Goal: Find specific page/section: Find specific page/section

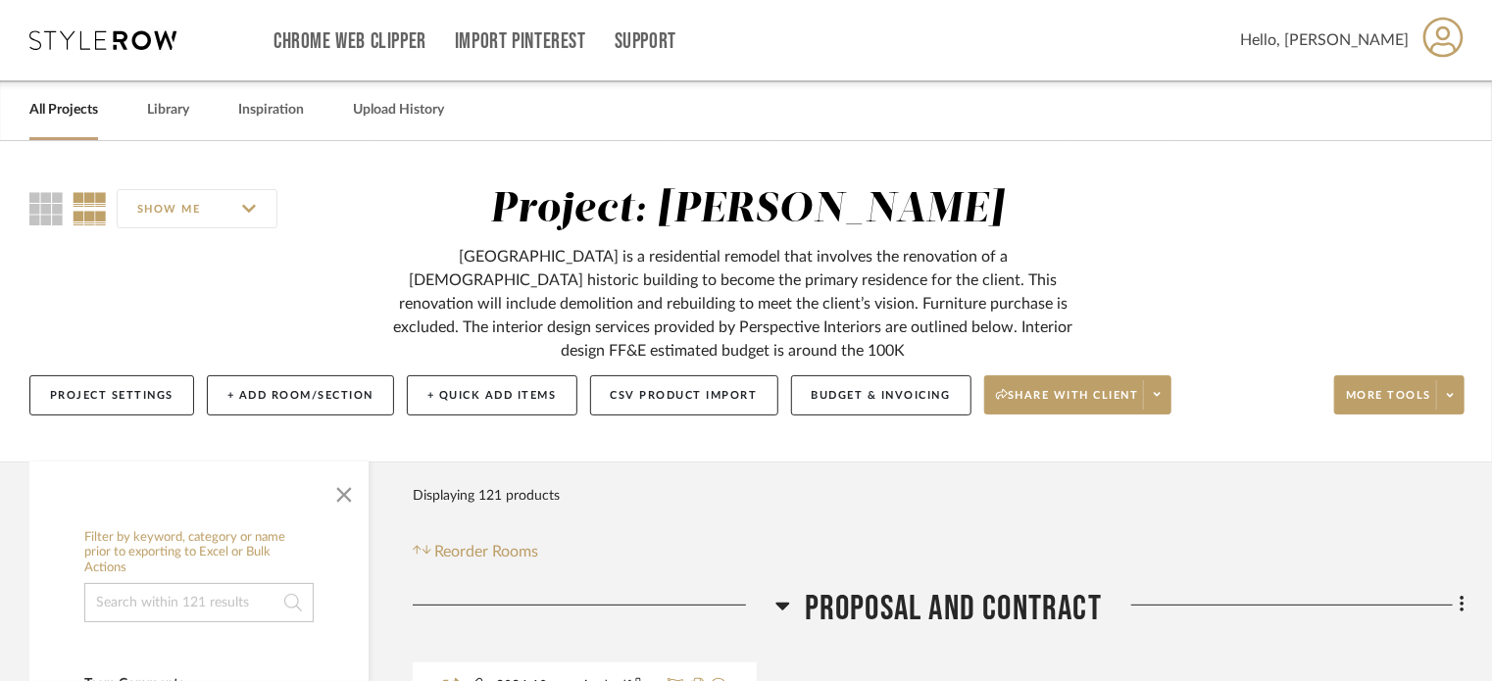
click at [78, 109] on link "All Projects" at bounding box center [63, 110] width 69 height 26
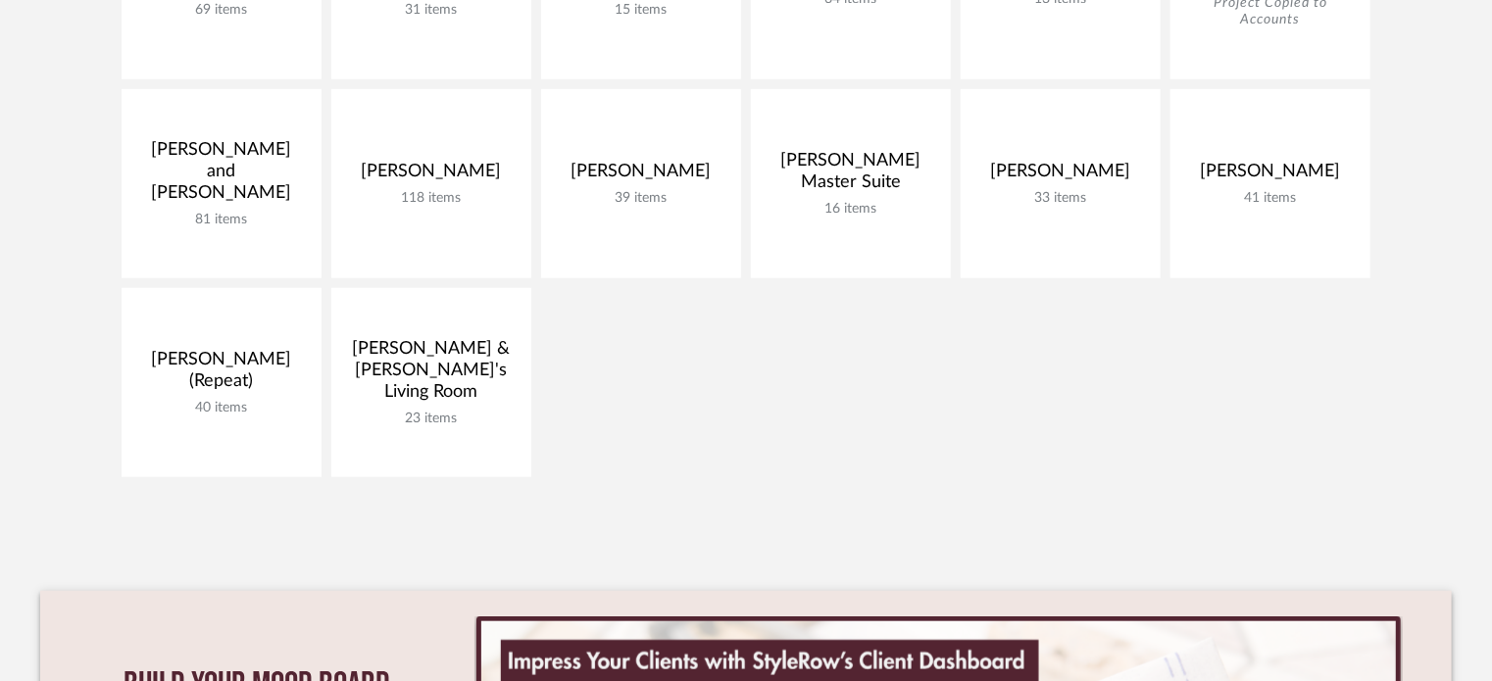
scroll to position [588, 0]
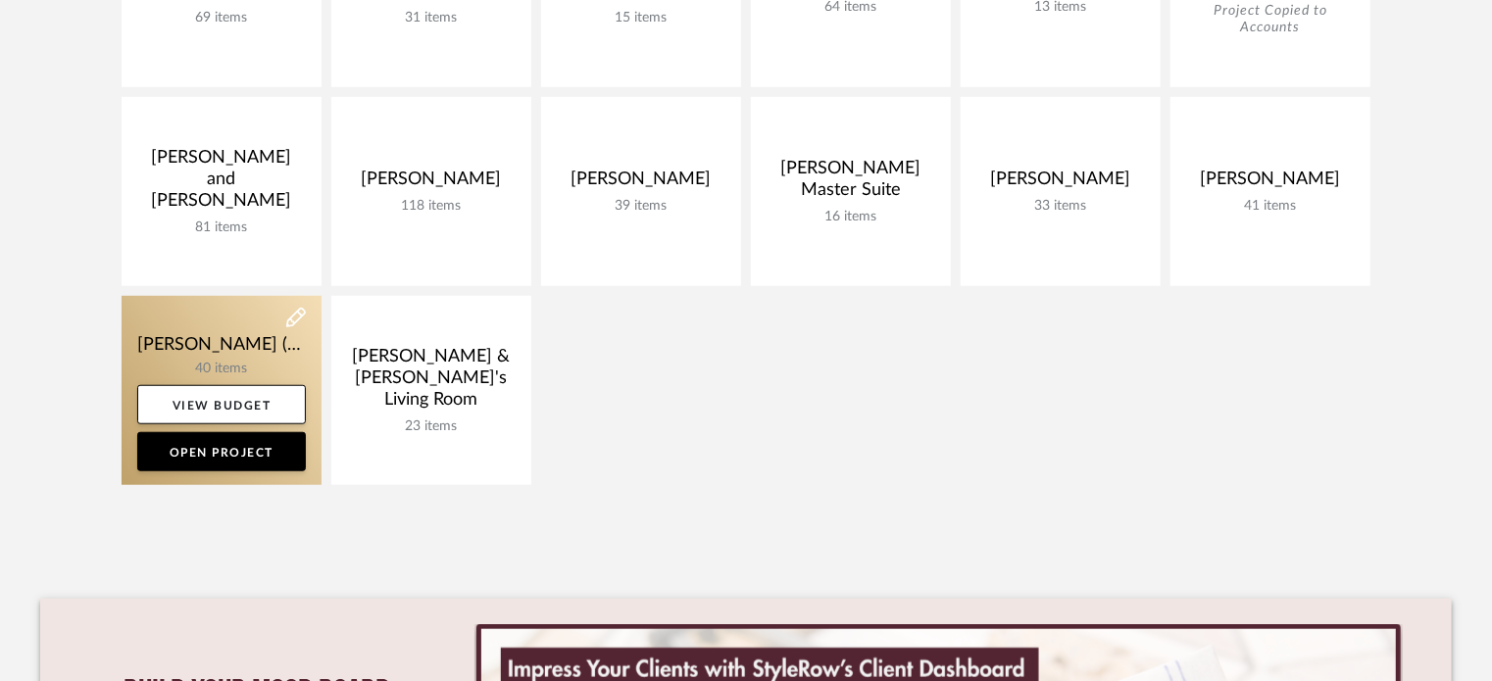
click at [240, 352] on link at bounding box center [222, 390] width 200 height 189
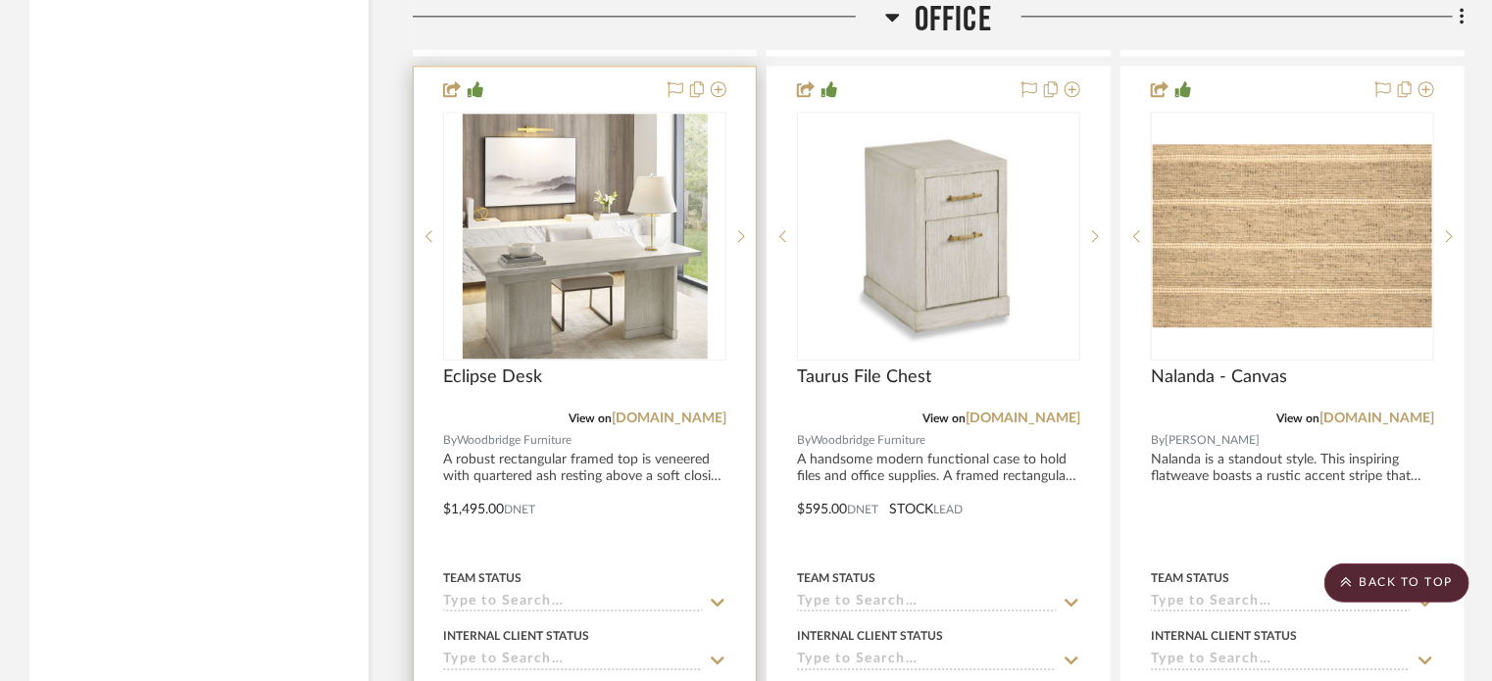
scroll to position [6177, 0]
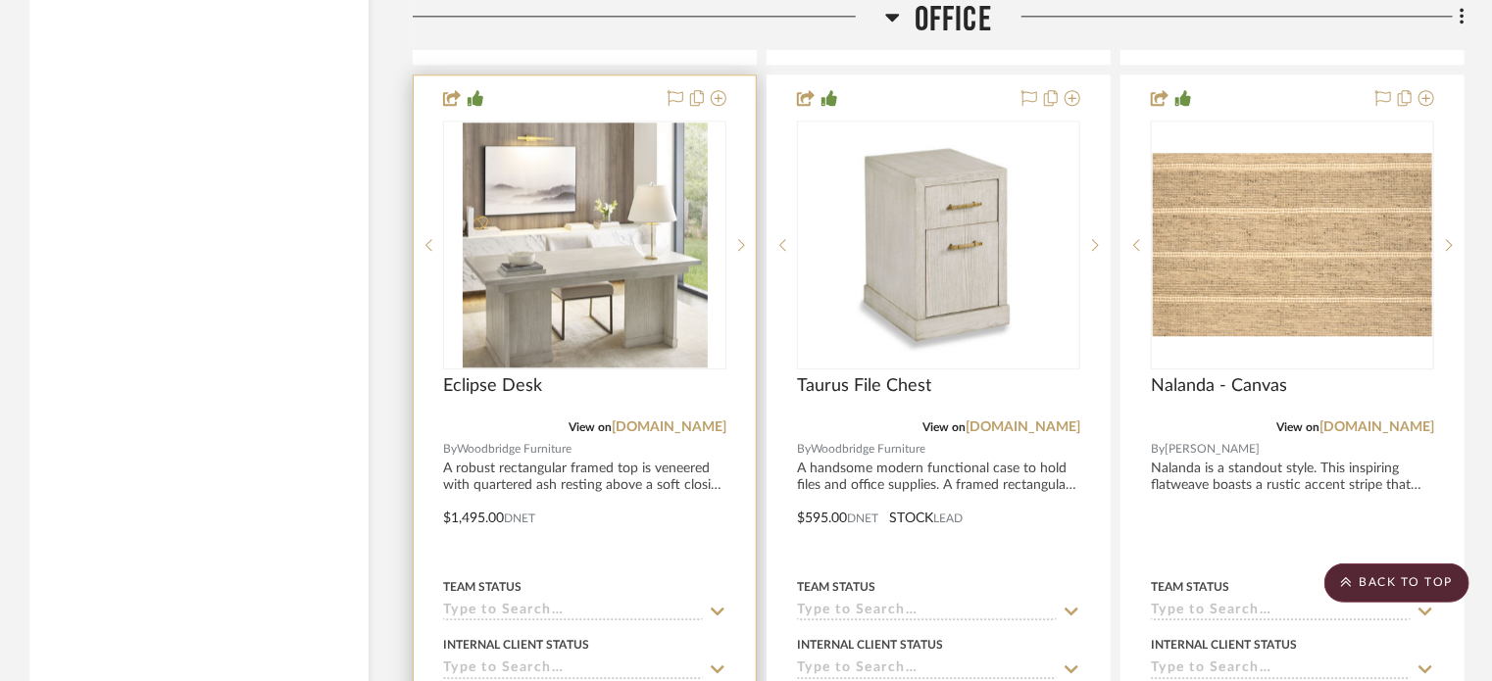
click at [553, 327] on img "0" at bounding box center [585, 245] width 245 height 245
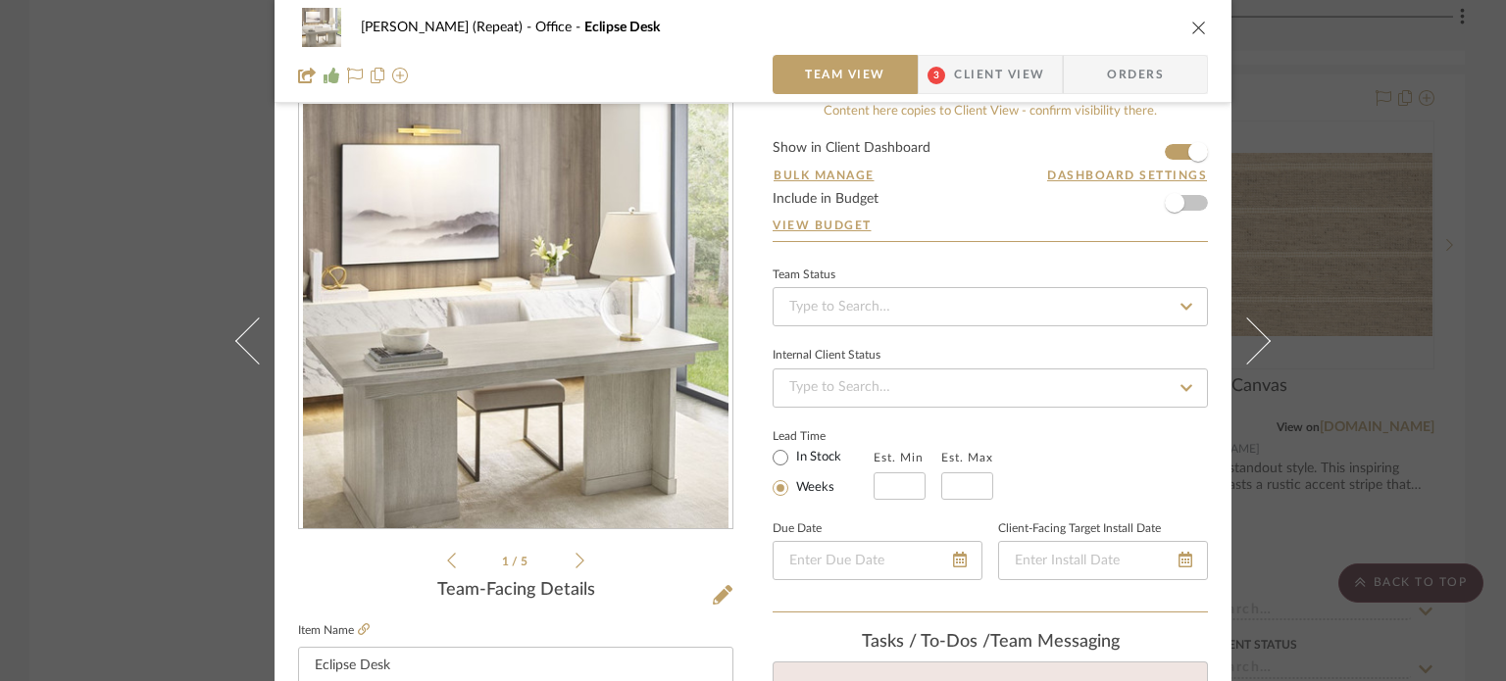
scroll to position [0, 0]
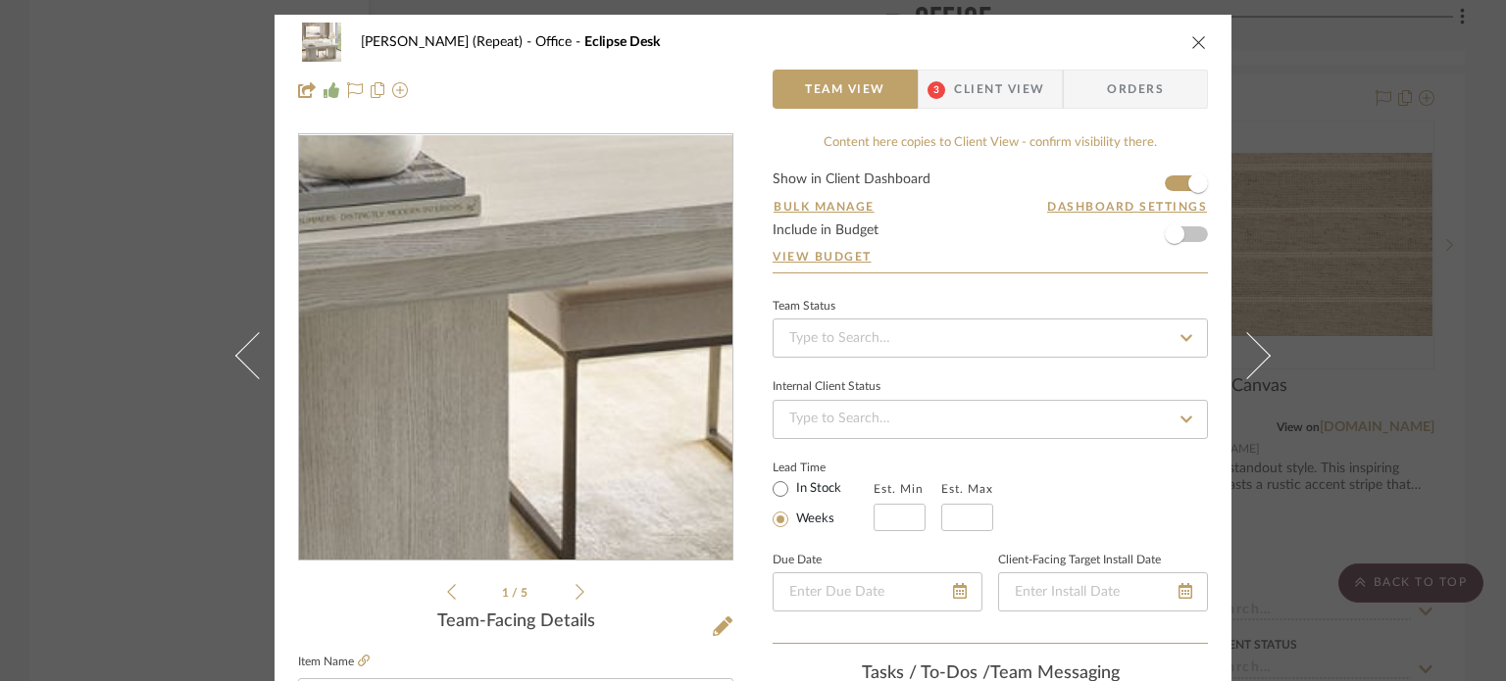
click at [453, 440] on img "0" at bounding box center [516, 348] width 426 height 426
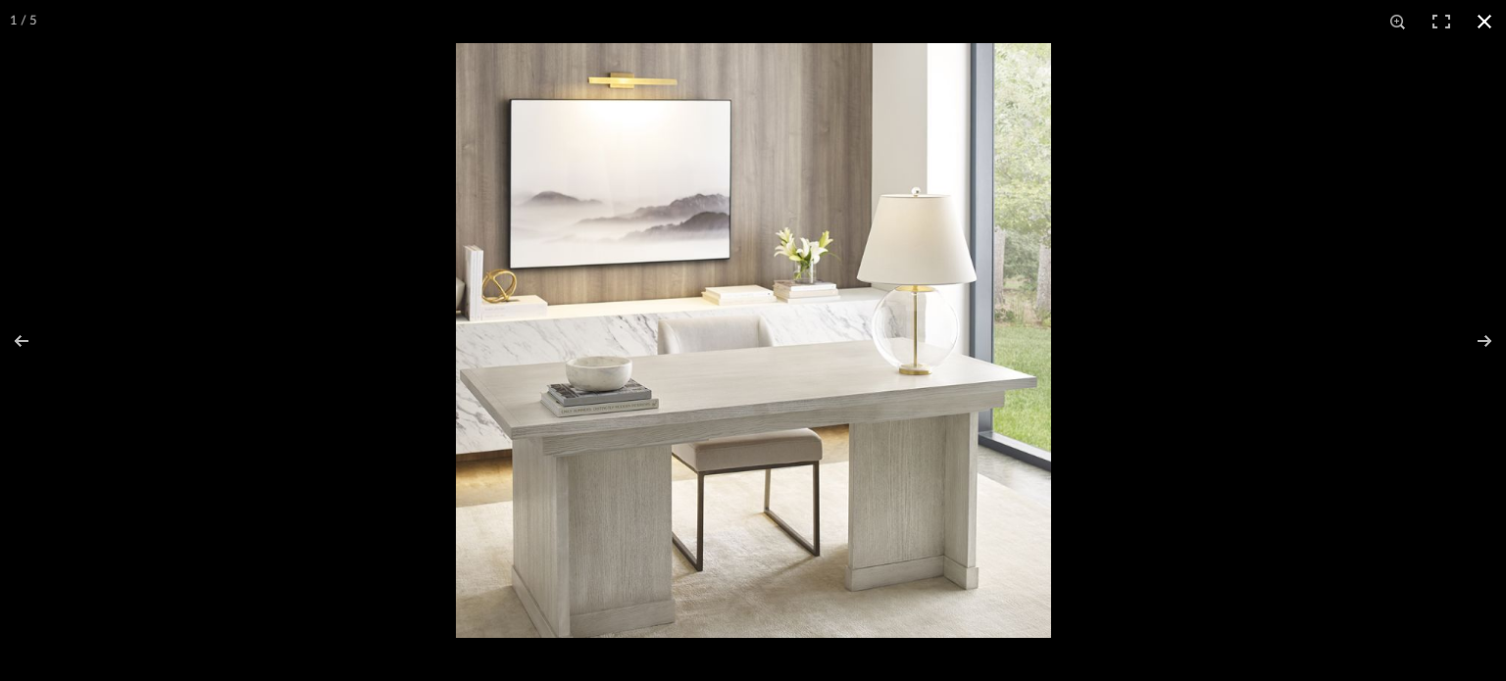
click at [1274, 186] on div at bounding box center [1209, 383] width 1506 height 681
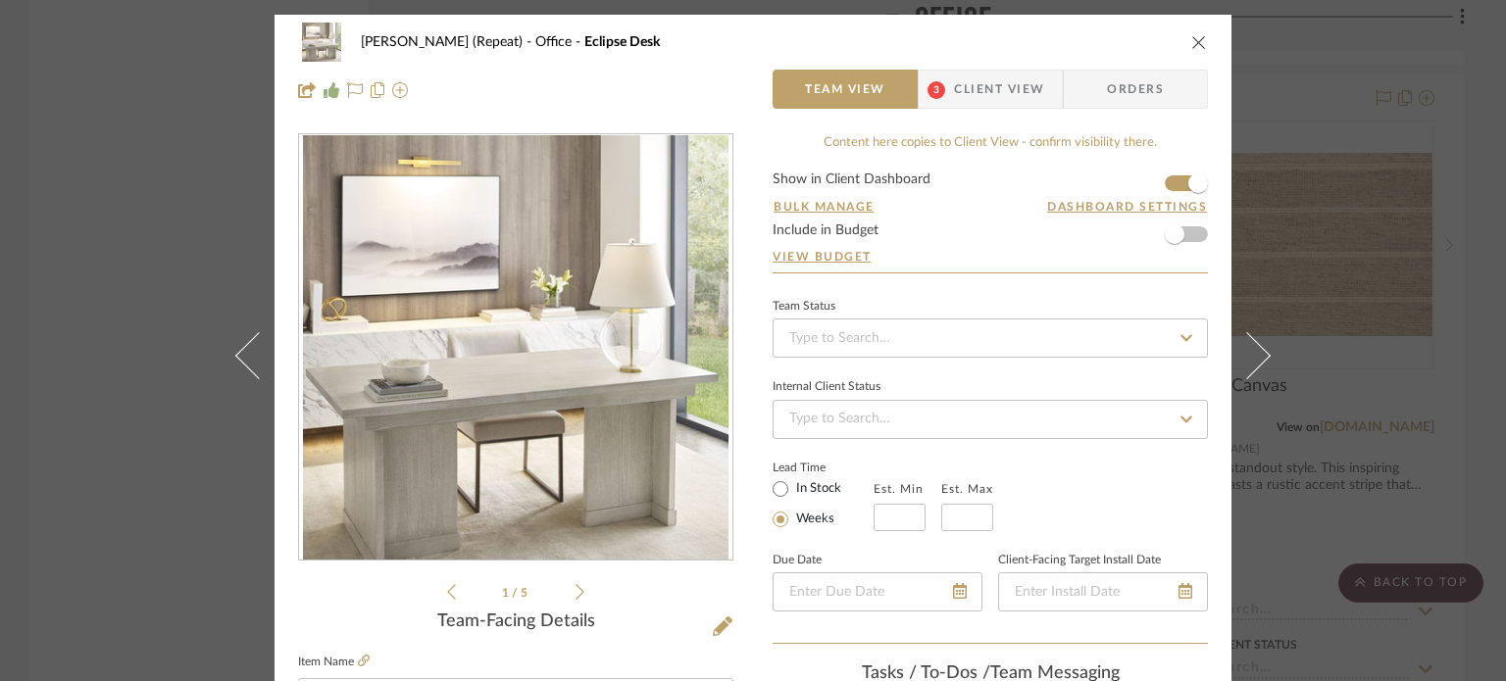
click at [1191, 42] on icon "close" at bounding box center [1199, 42] width 16 height 16
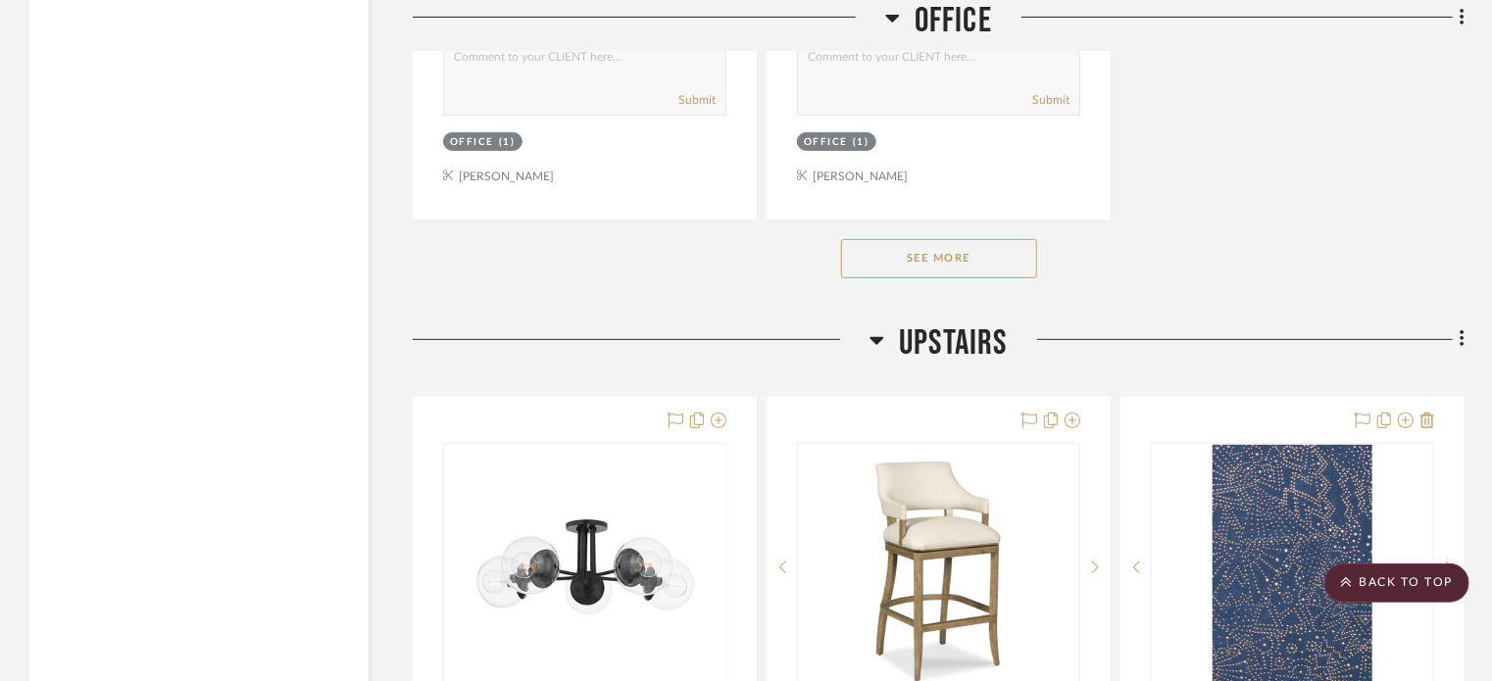
scroll to position [7746, 0]
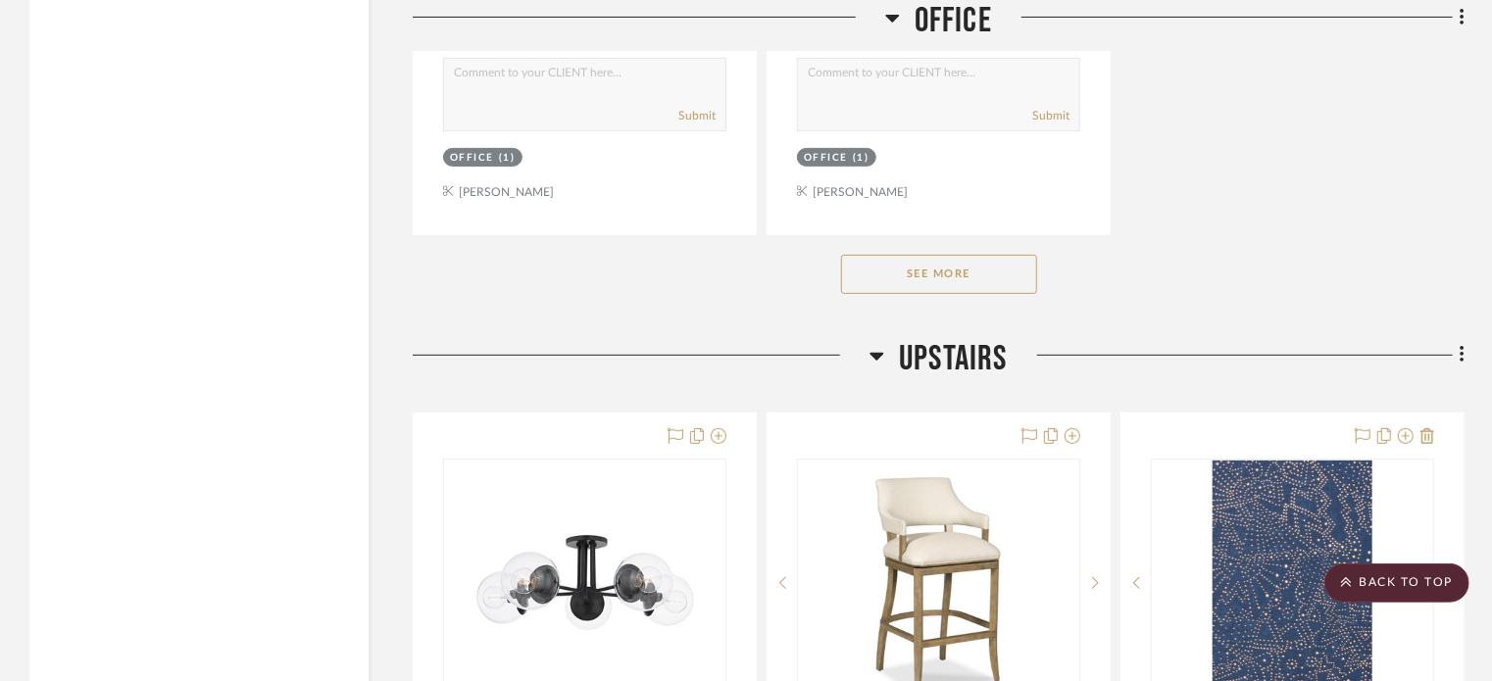
click at [952, 294] on button "See More" at bounding box center [939, 274] width 196 height 39
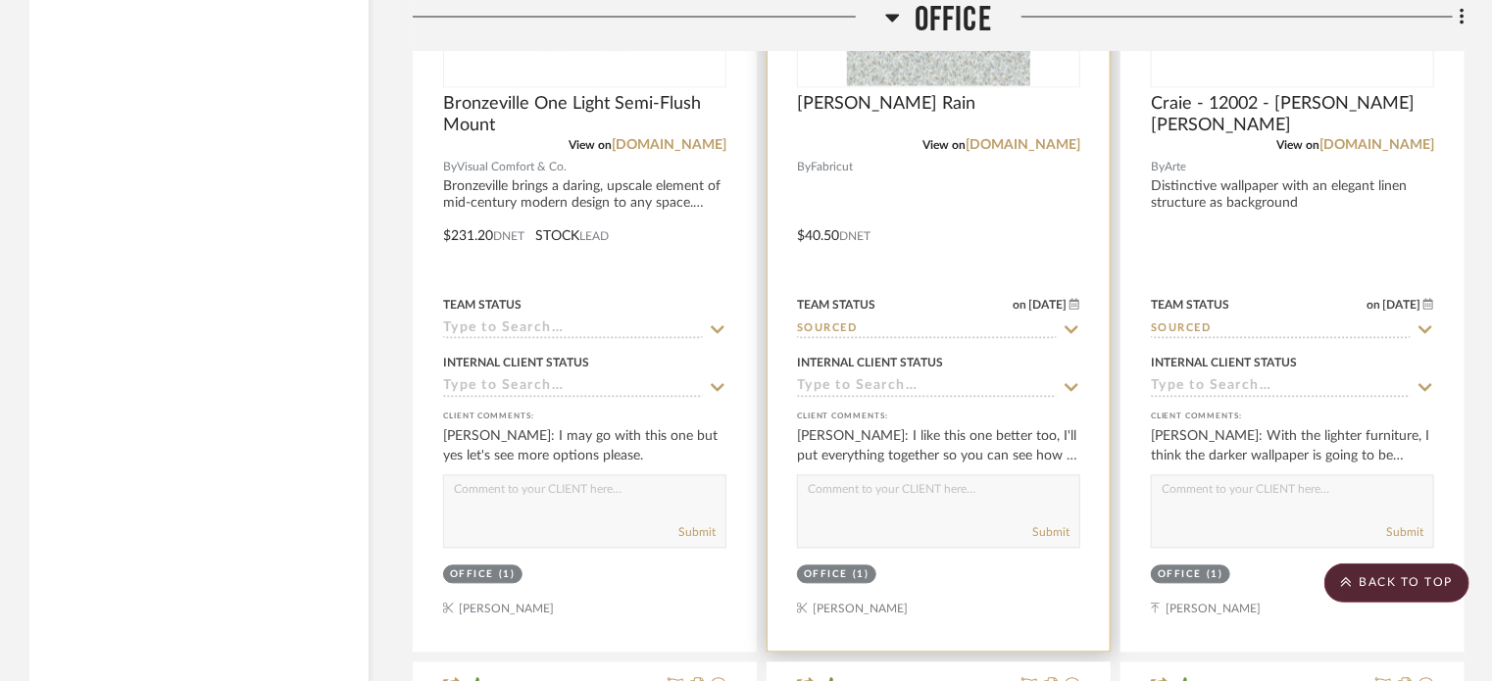
scroll to position [5981, 0]
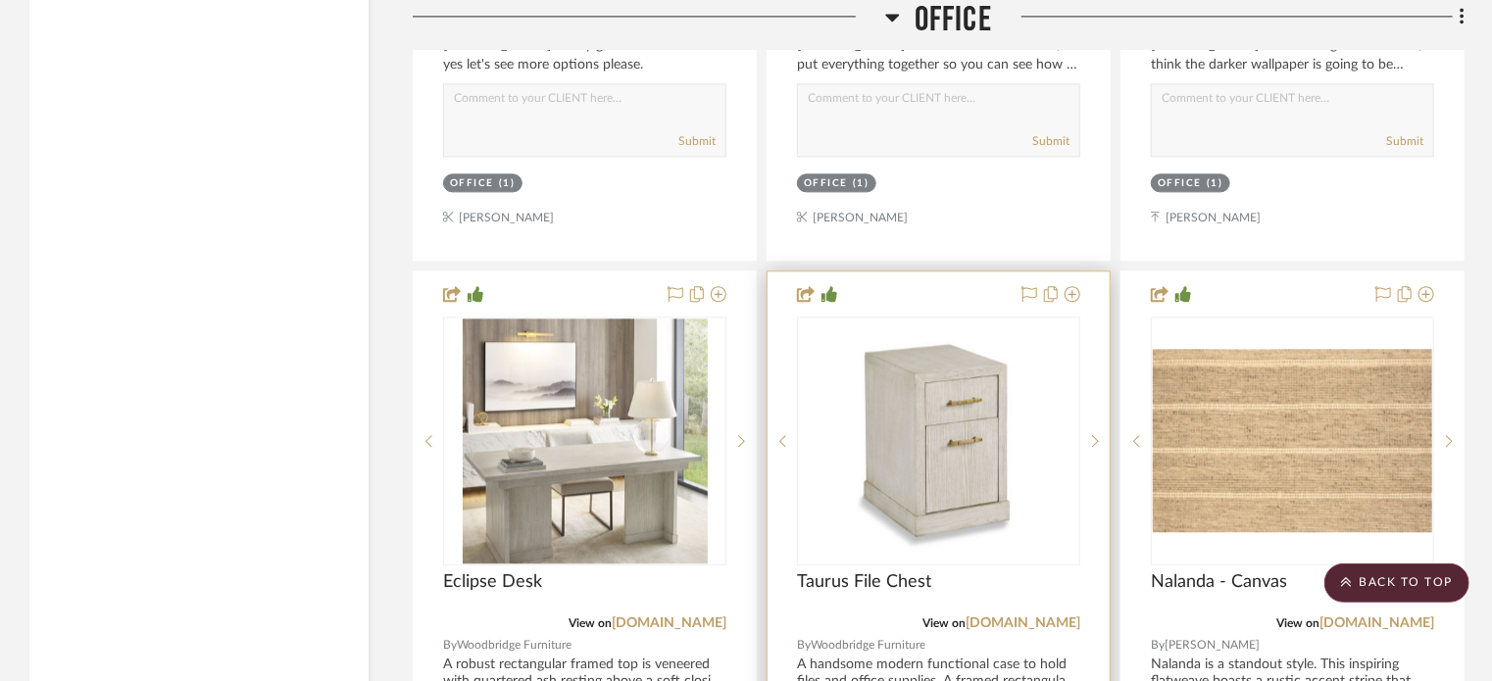
click at [888, 440] on img "0" at bounding box center [939, 441] width 245 height 245
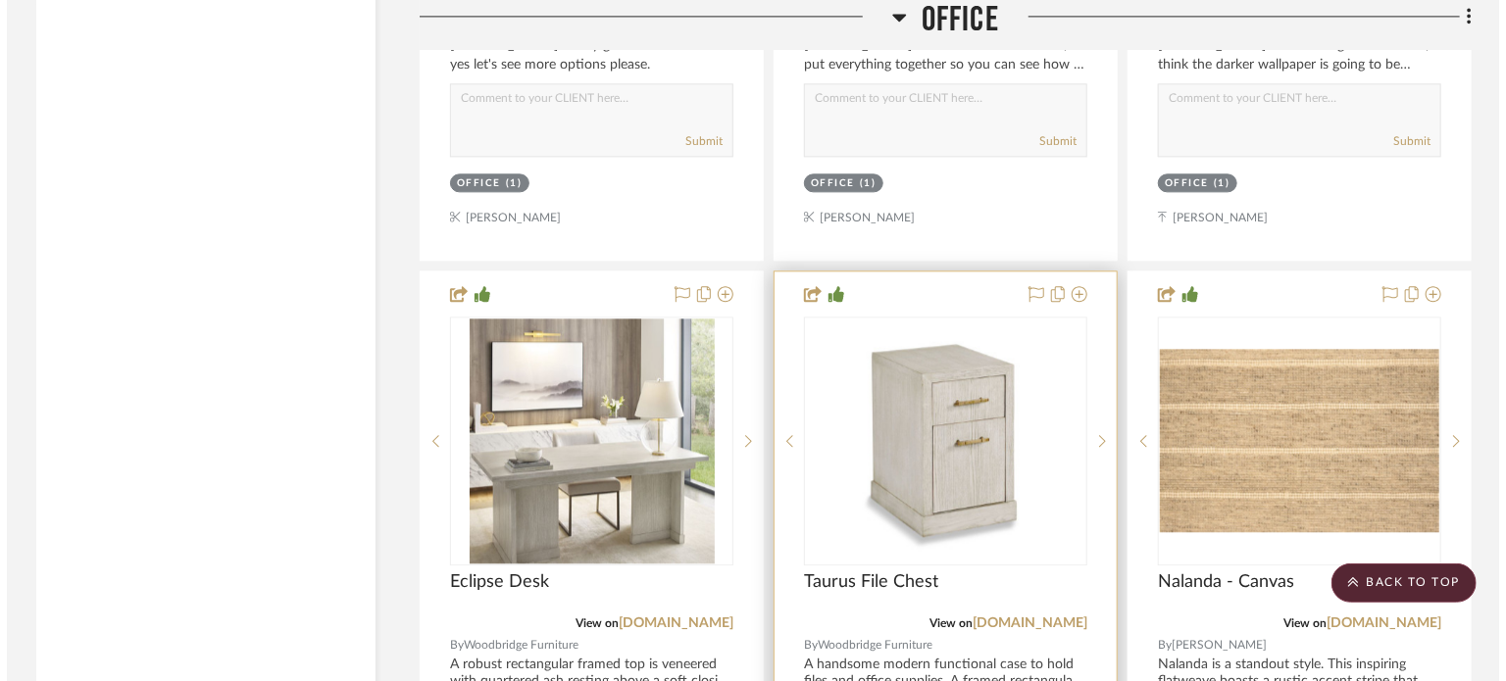
scroll to position [0, 0]
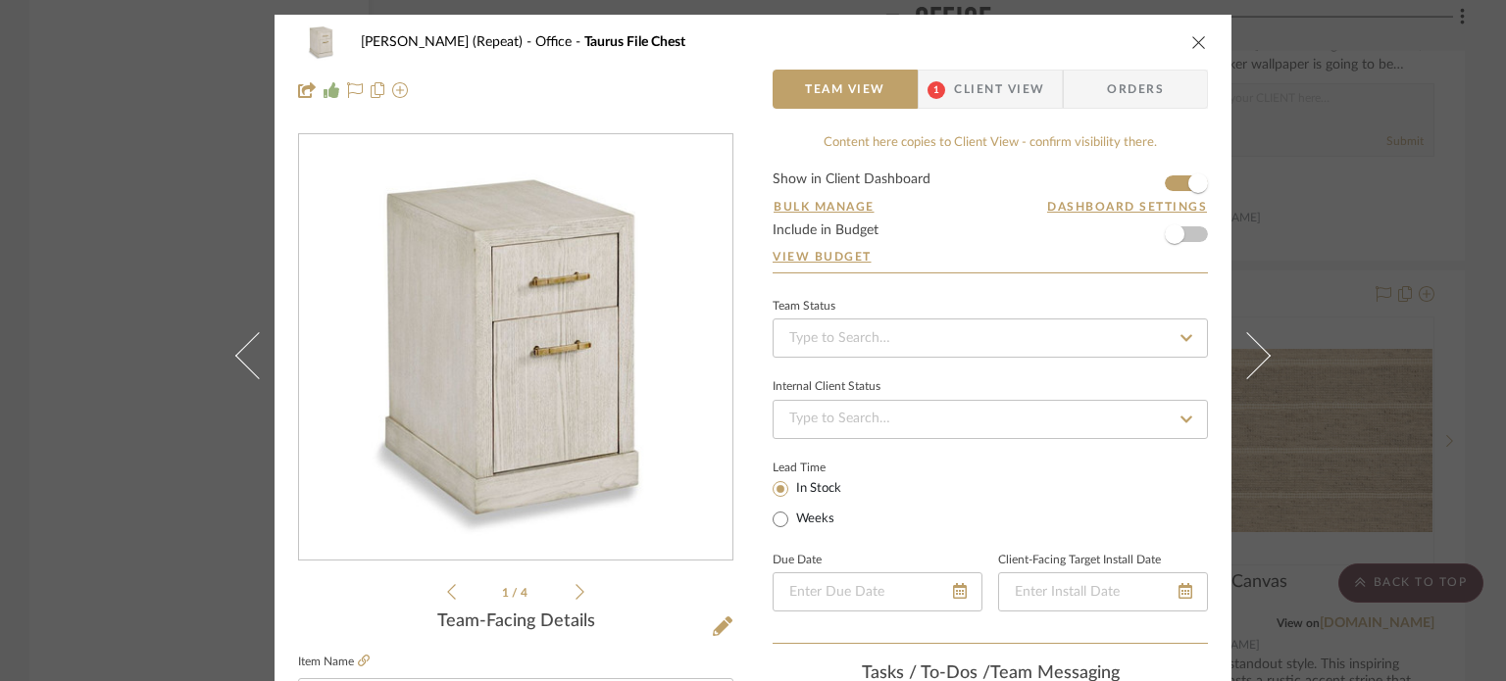
click at [545, 330] on img "0" at bounding box center [516, 348] width 426 height 426
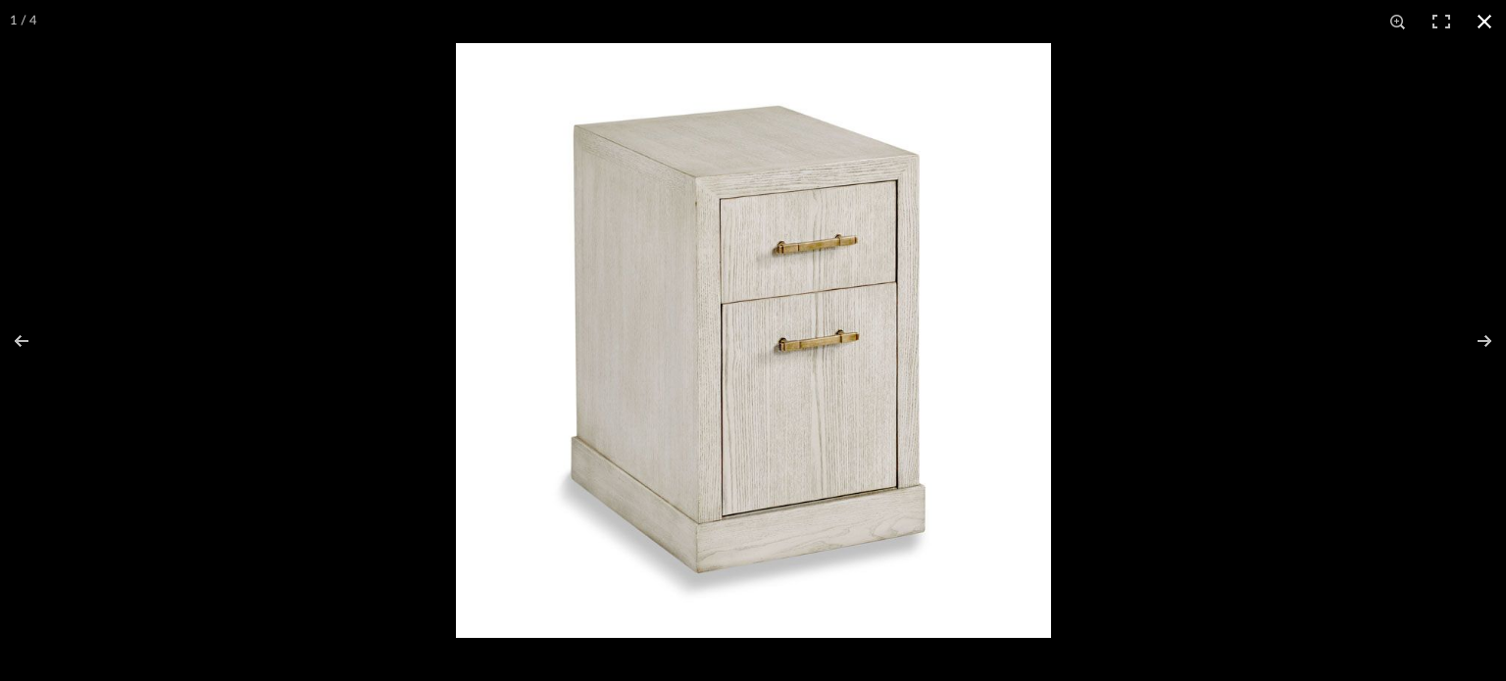
click at [1474, 25] on button at bounding box center [1484, 21] width 43 height 43
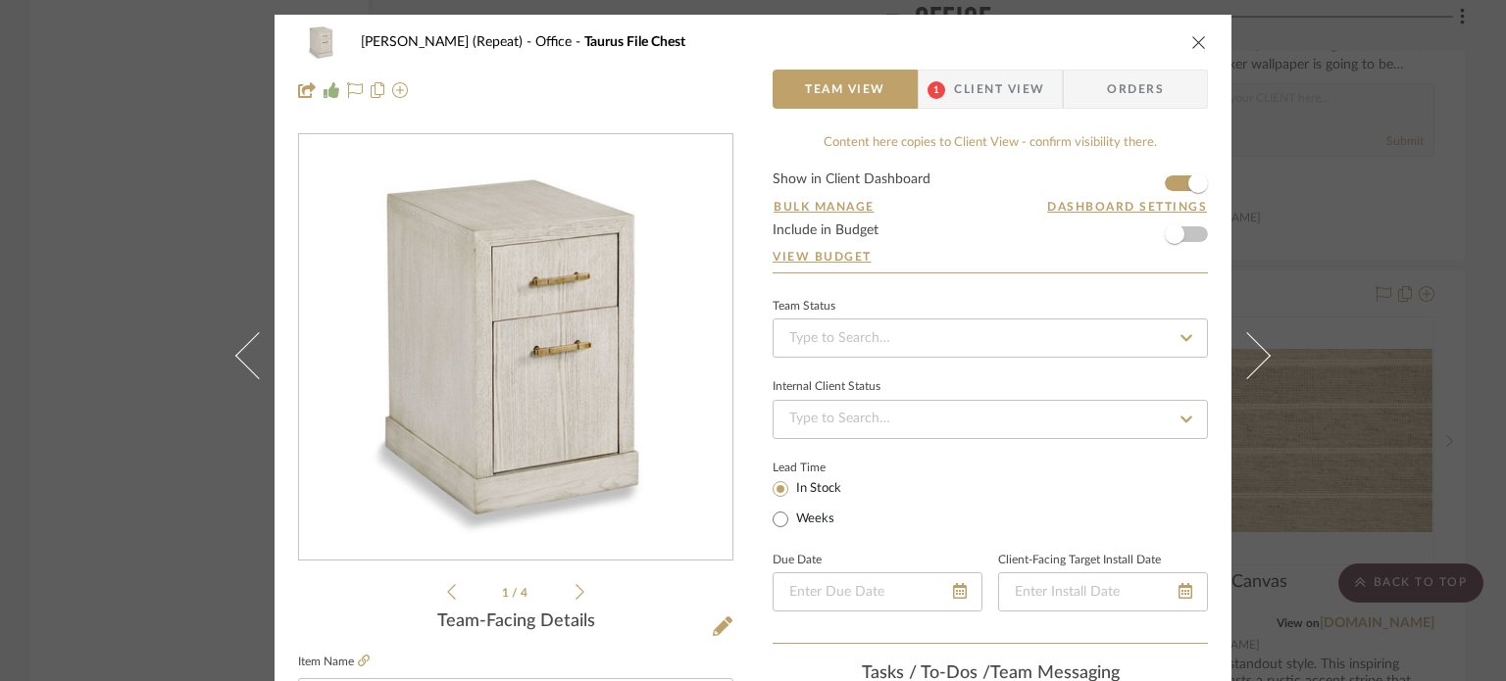
click at [1194, 40] on icon "close" at bounding box center [1199, 42] width 16 height 16
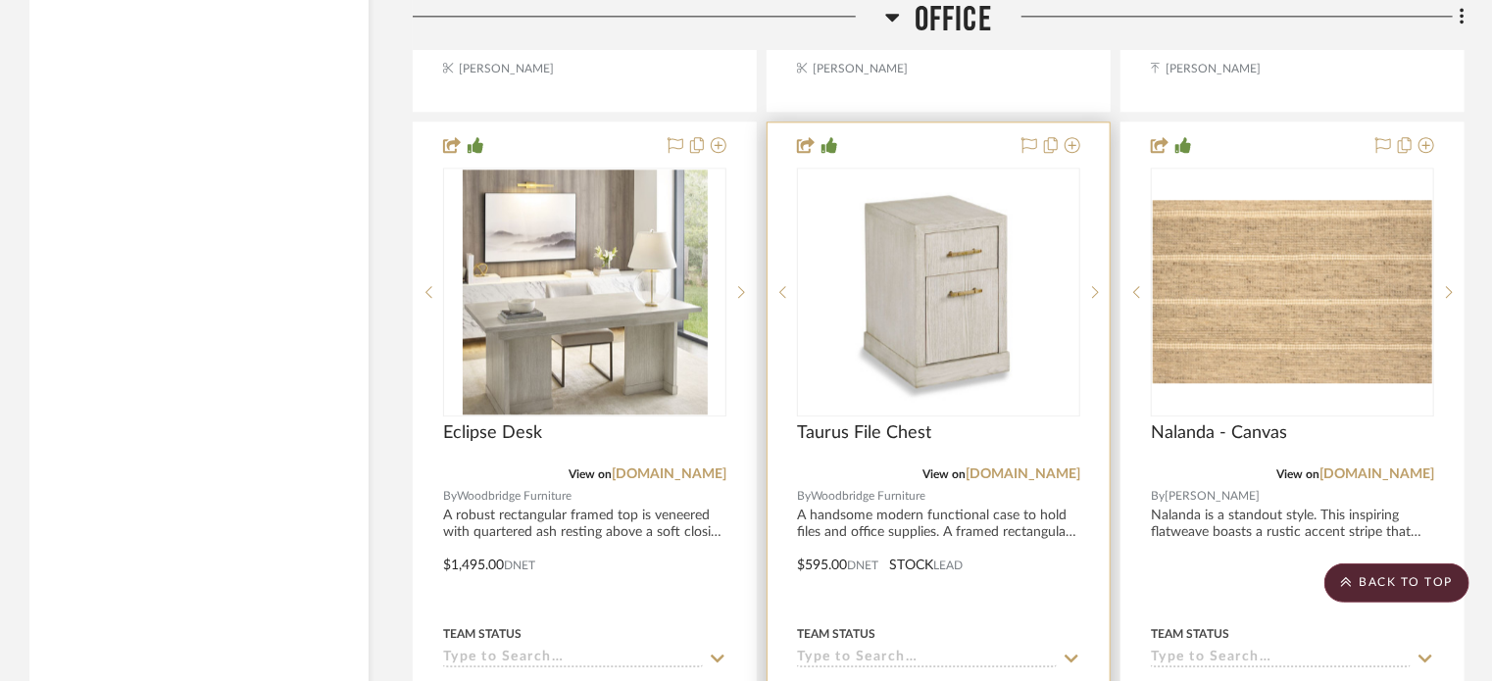
scroll to position [6177, 0]
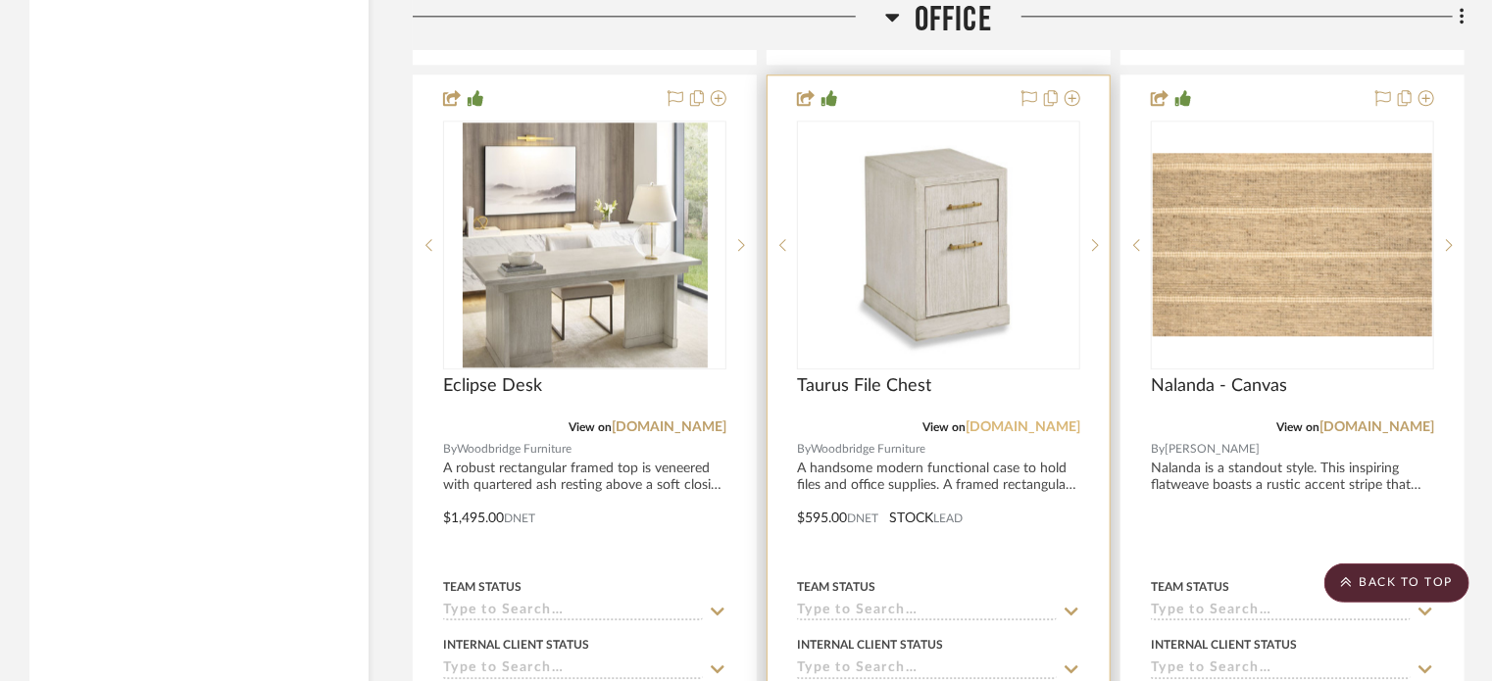
click at [1009, 434] on link "[DOMAIN_NAME]" at bounding box center [1023, 428] width 115 height 14
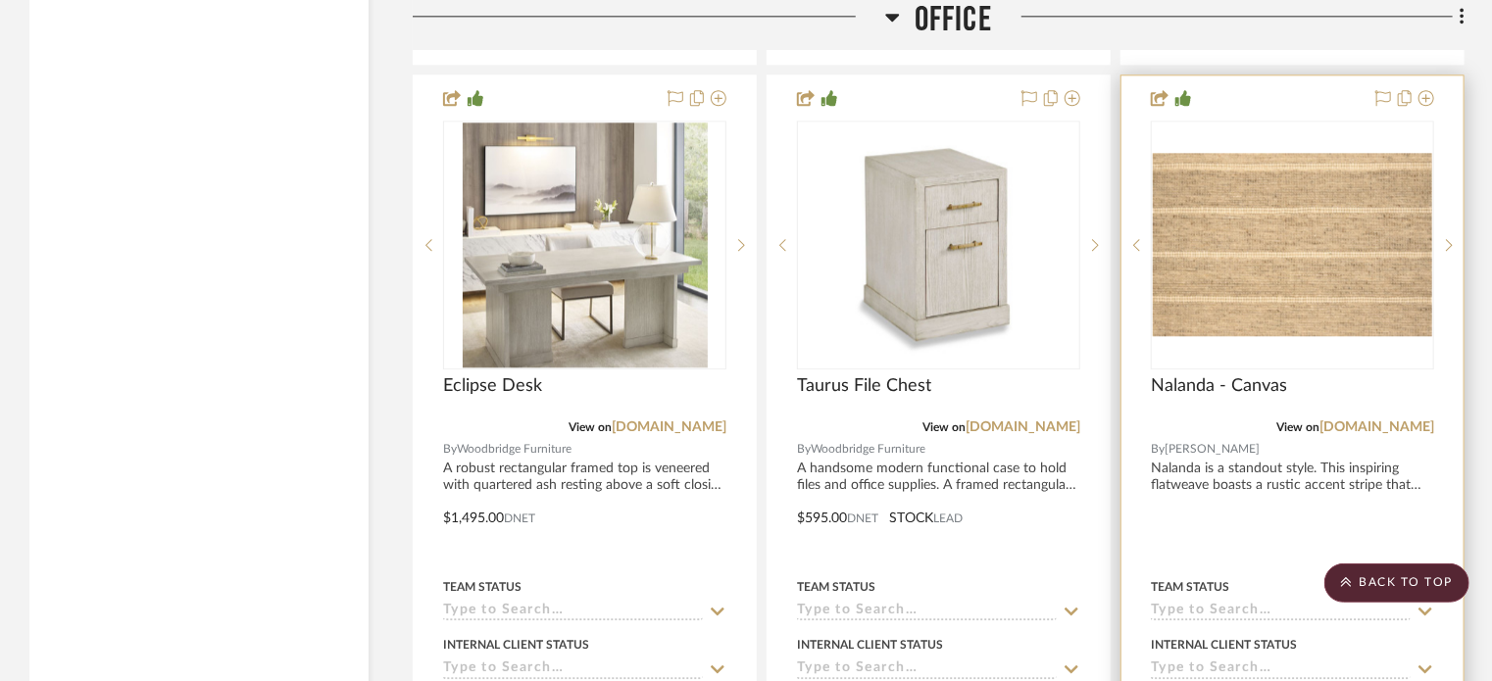
click at [1302, 335] on img "0" at bounding box center [1292, 244] width 279 height 182
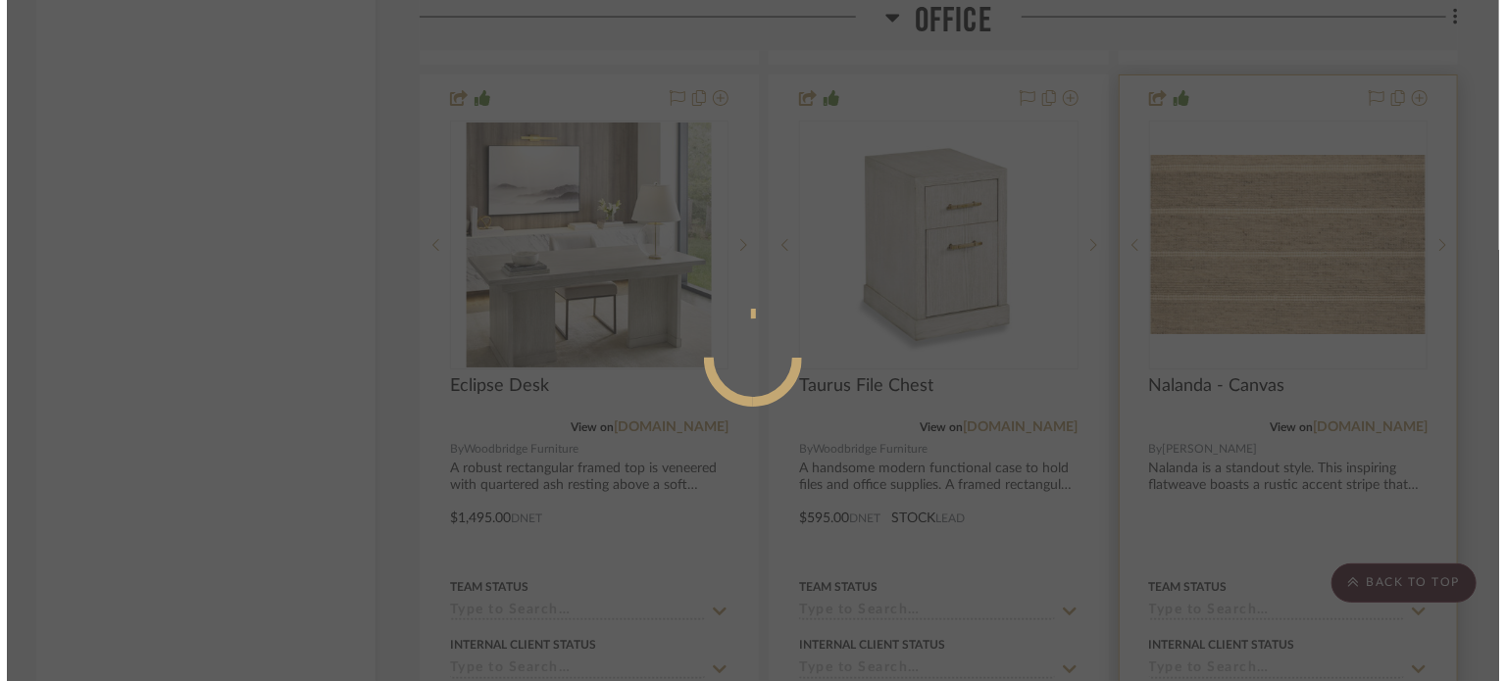
scroll to position [0, 0]
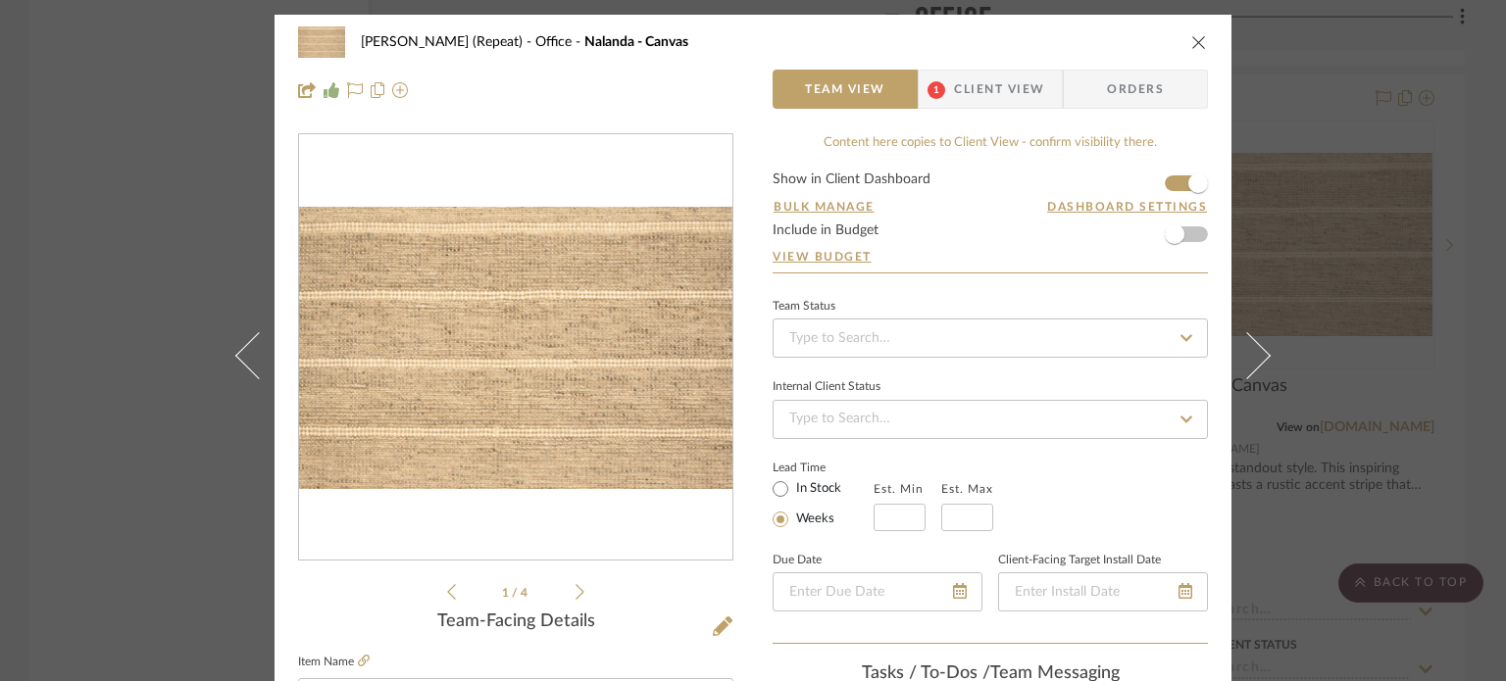
click at [1192, 35] on icon "close" at bounding box center [1199, 42] width 16 height 16
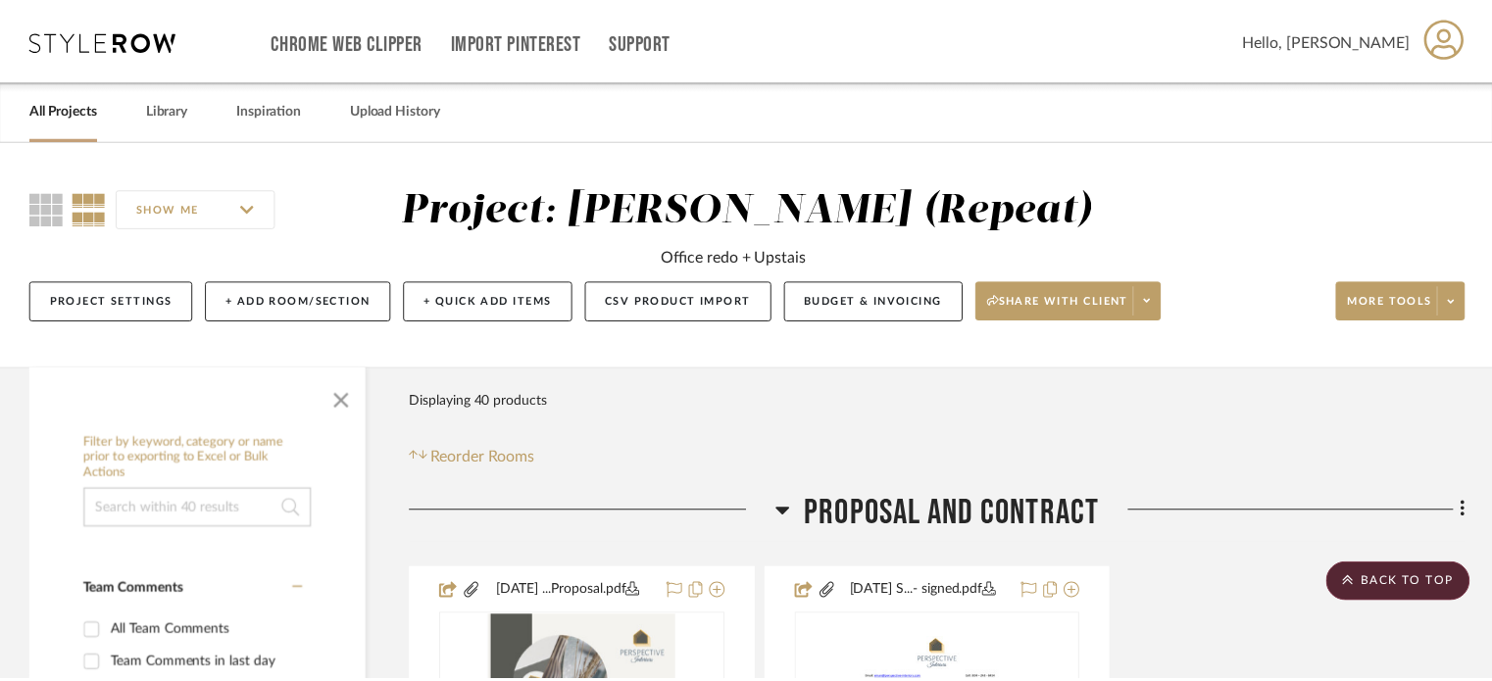
scroll to position [6177, 0]
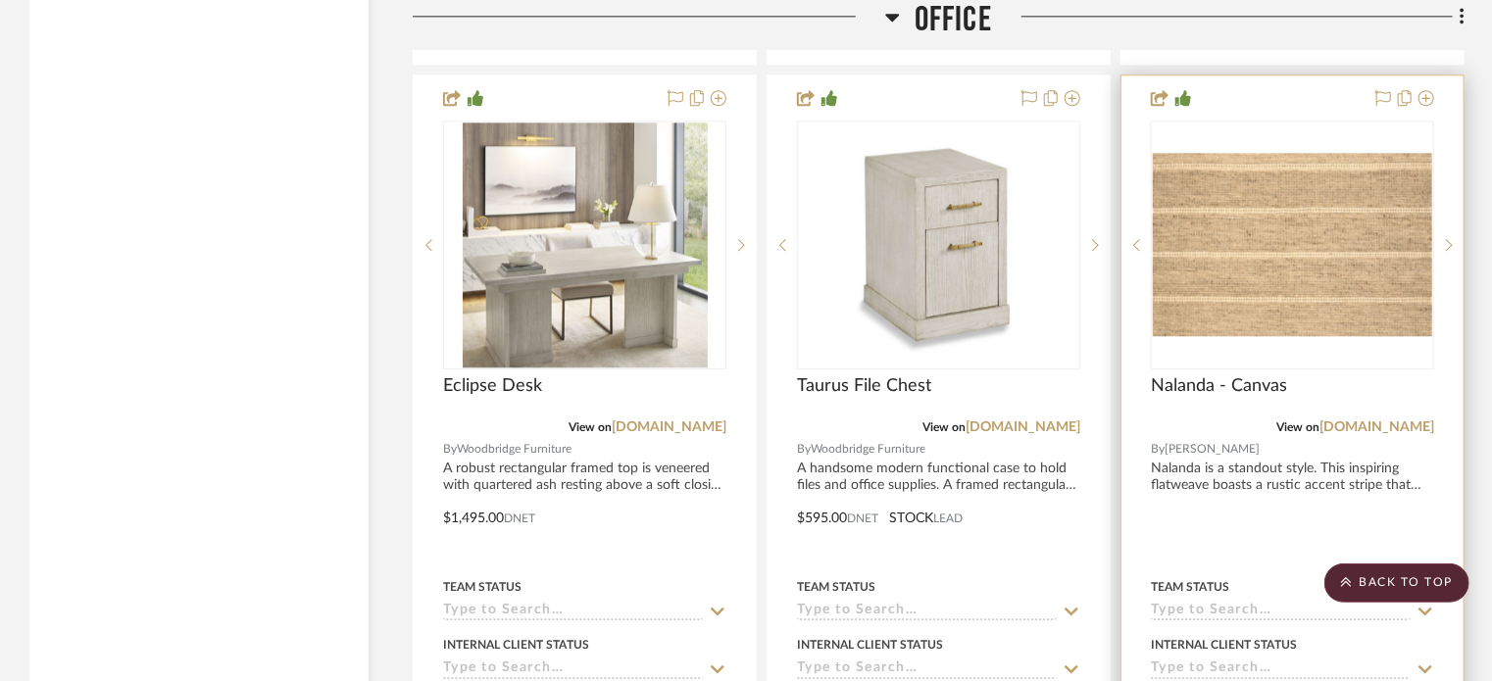
click at [1267, 263] on img "0" at bounding box center [1292, 244] width 279 height 182
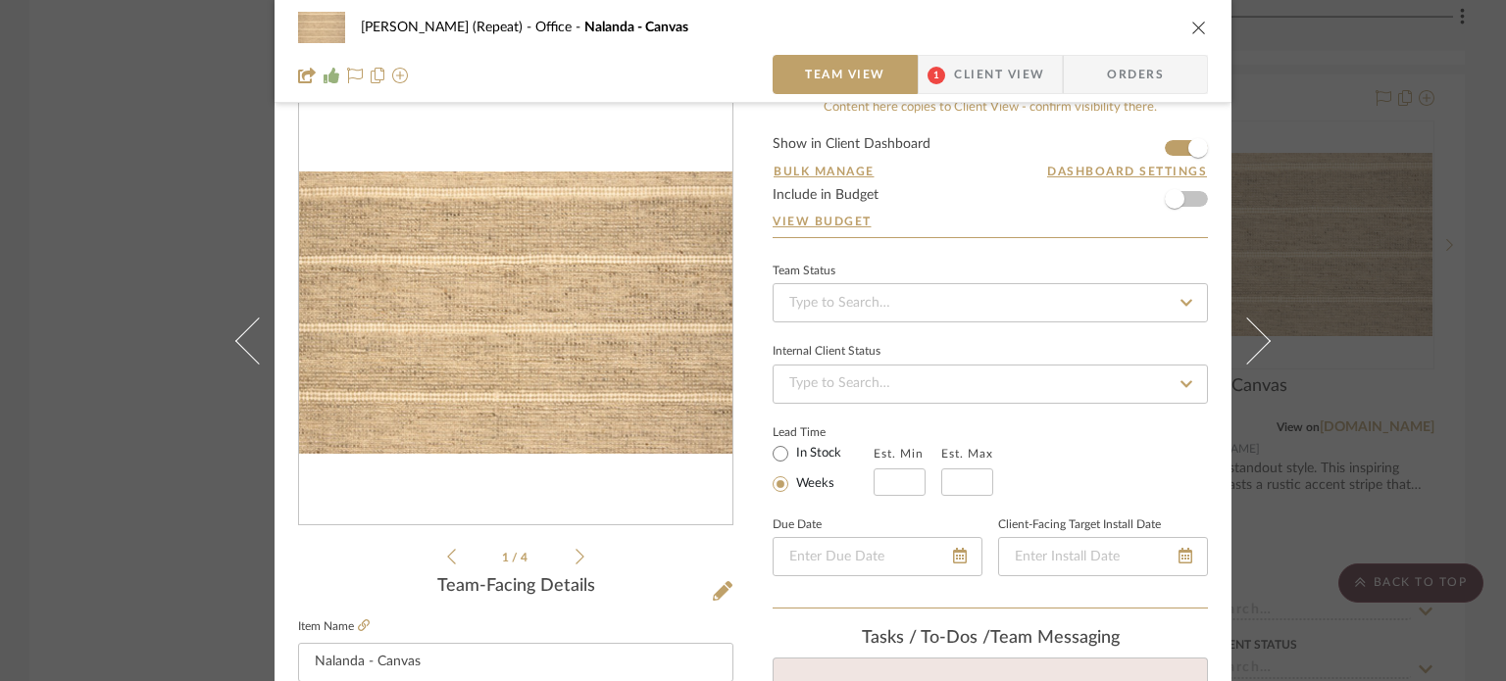
scroll to position [0, 0]
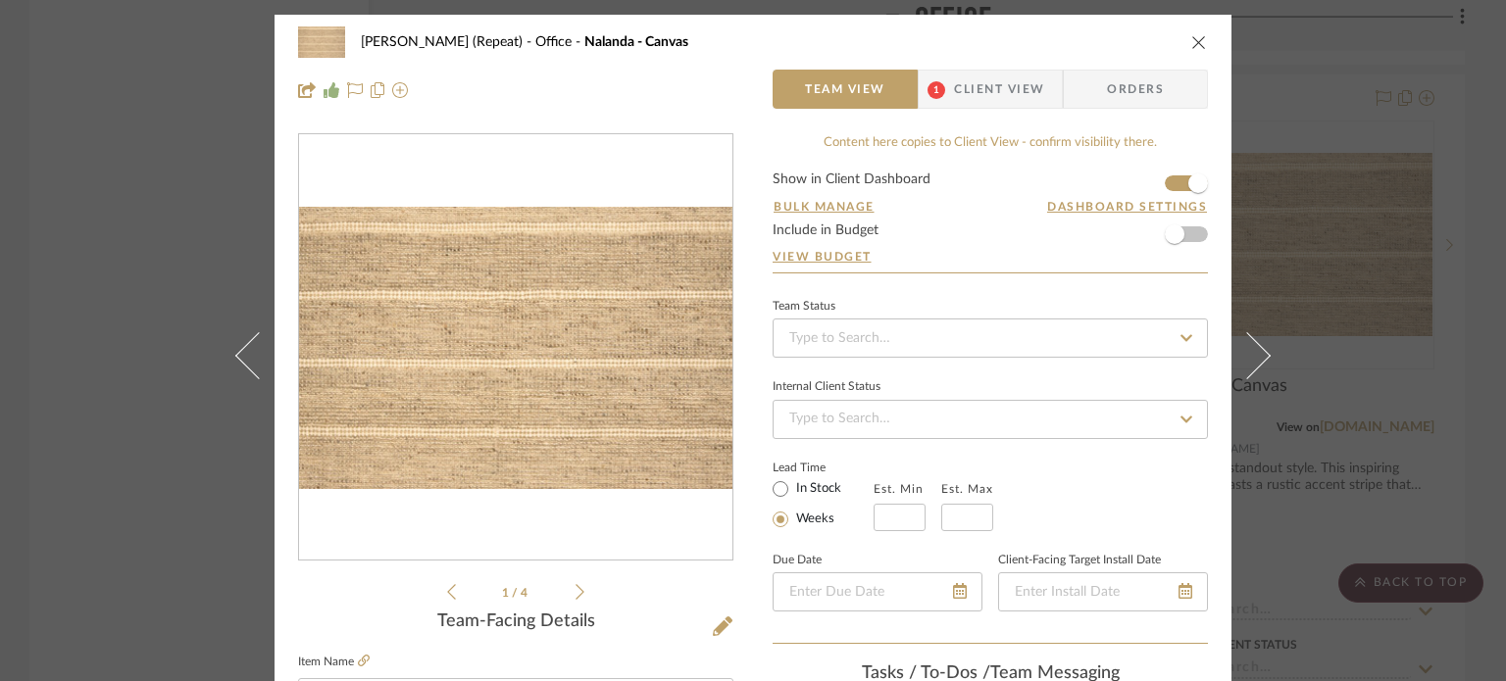
click at [1199, 43] on icon "close" at bounding box center [1199, 42] width 16 height 16
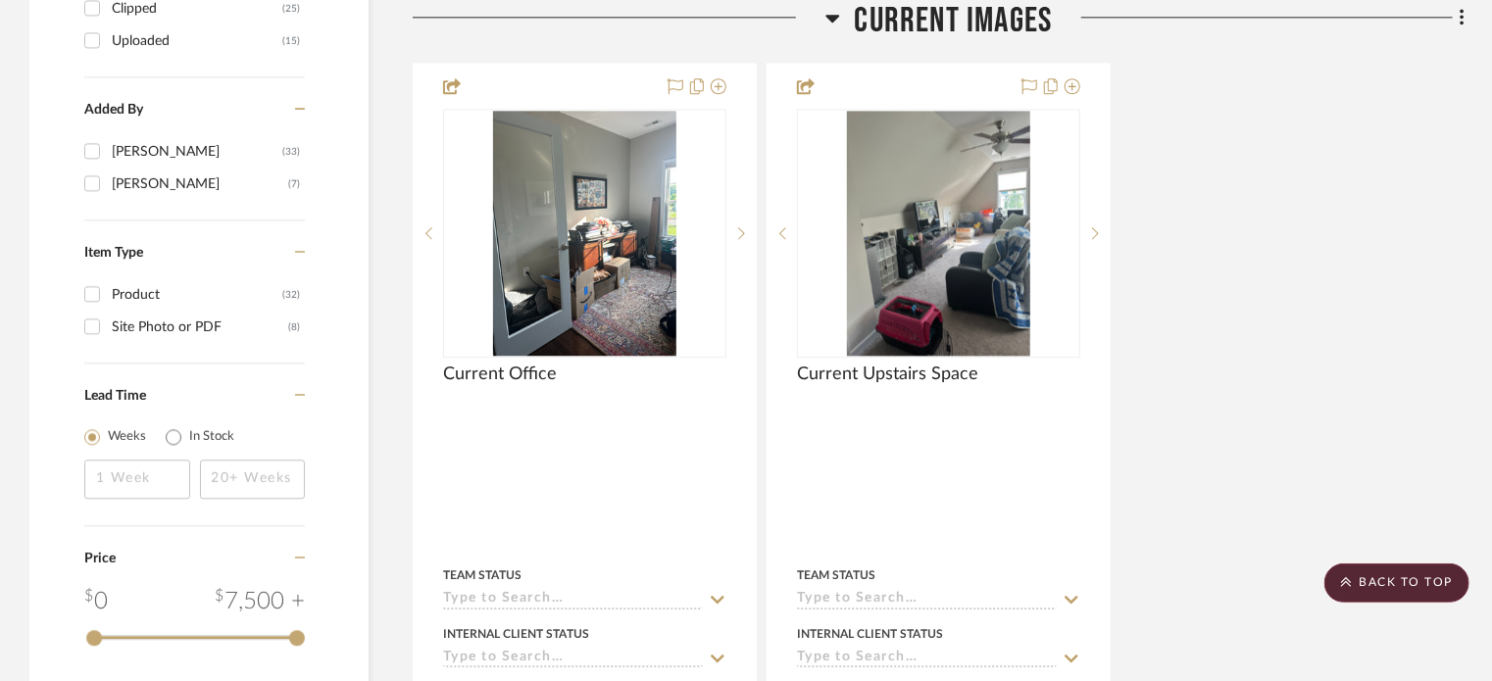
scroll to position [2451, 0]
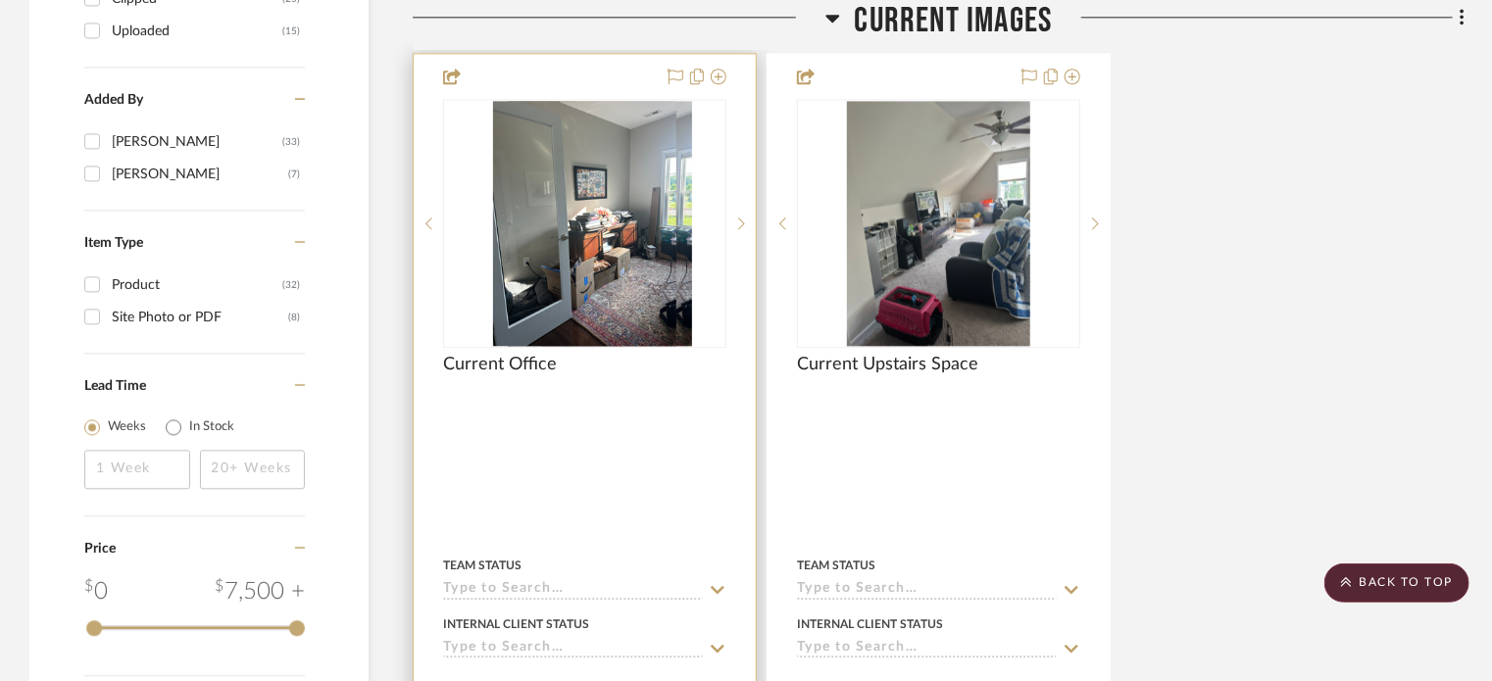
click at [632, 332] on img "0" at bounding box center [600, 223] width 184 height 245
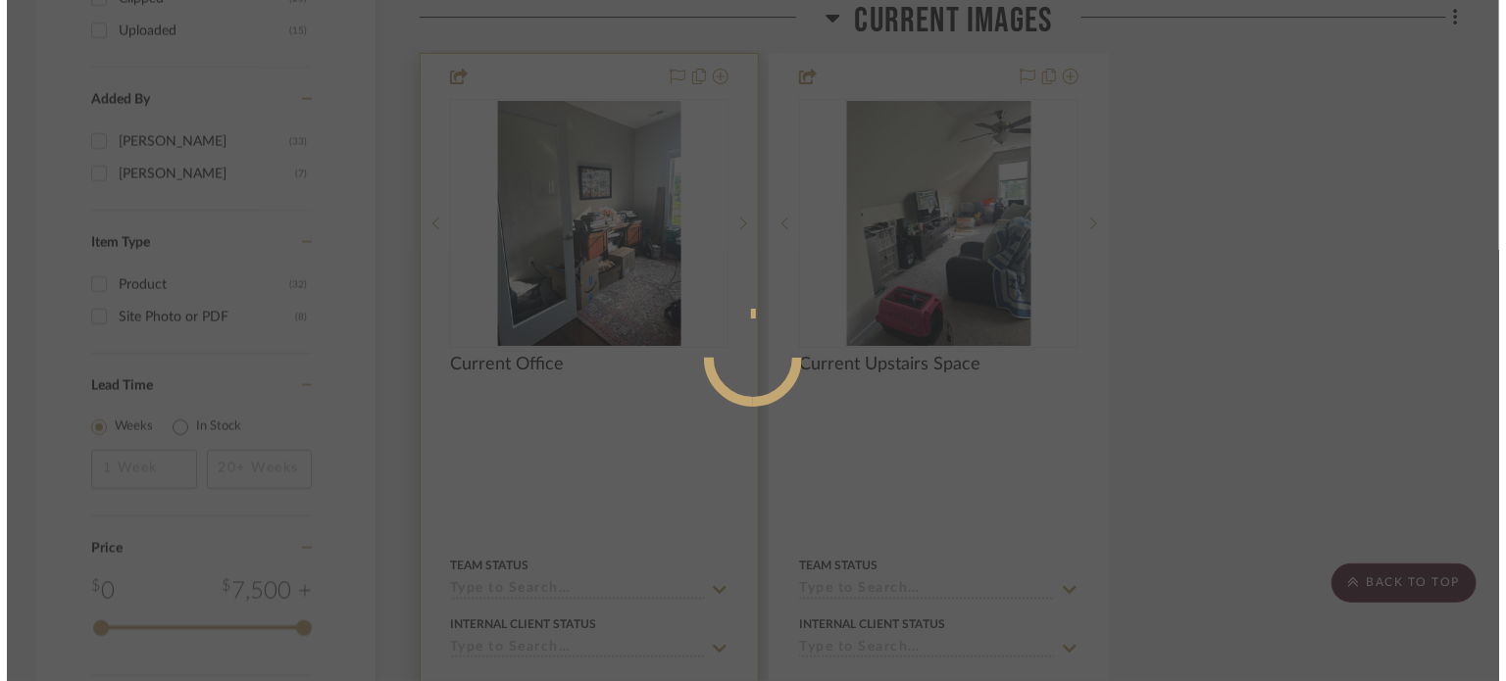
scroll to position [0, 0]
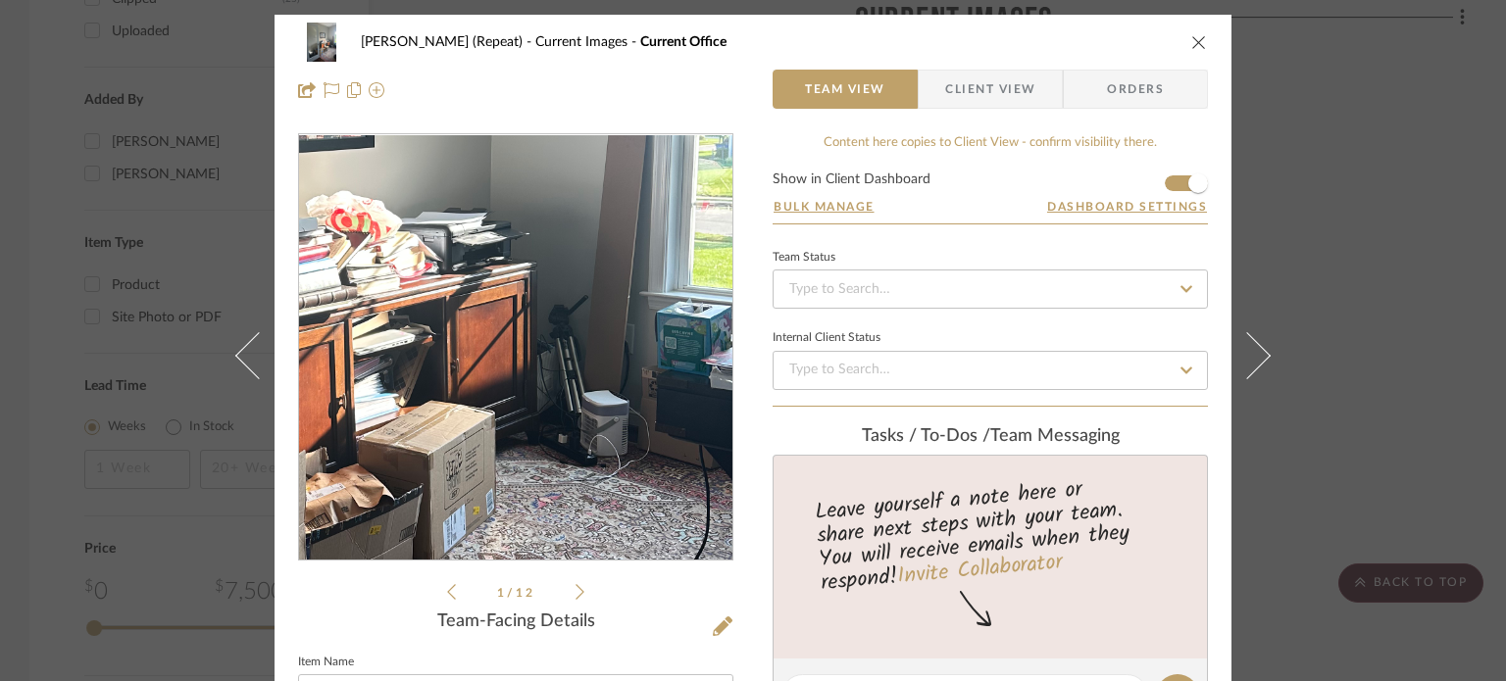
click at [595, 371] on img "0" at bounding box center [515, 348] width 319 height 426
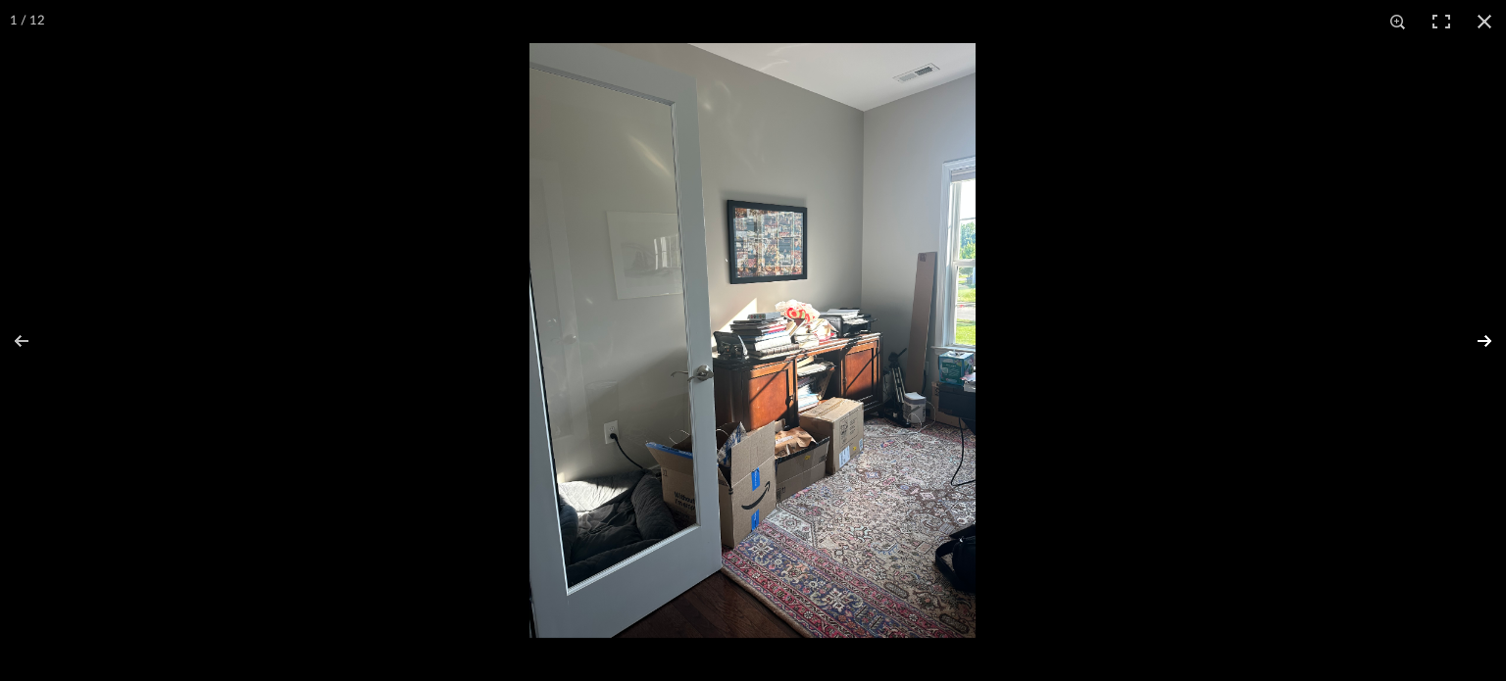
click at [1484, 341] on button at bounding box center [1471, 341] width 69 height 98
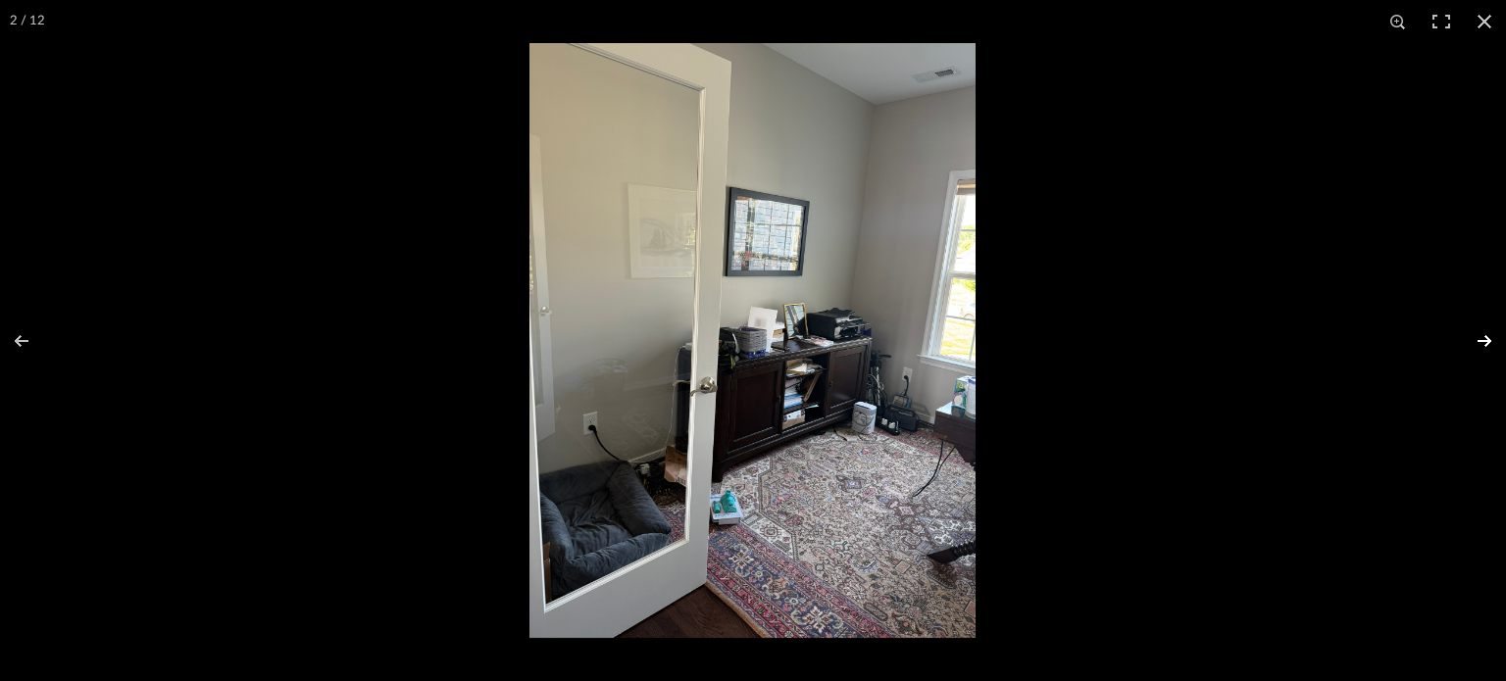
click at [1484, 341] on button at bounding box center [1471, 341] width 69 height 98
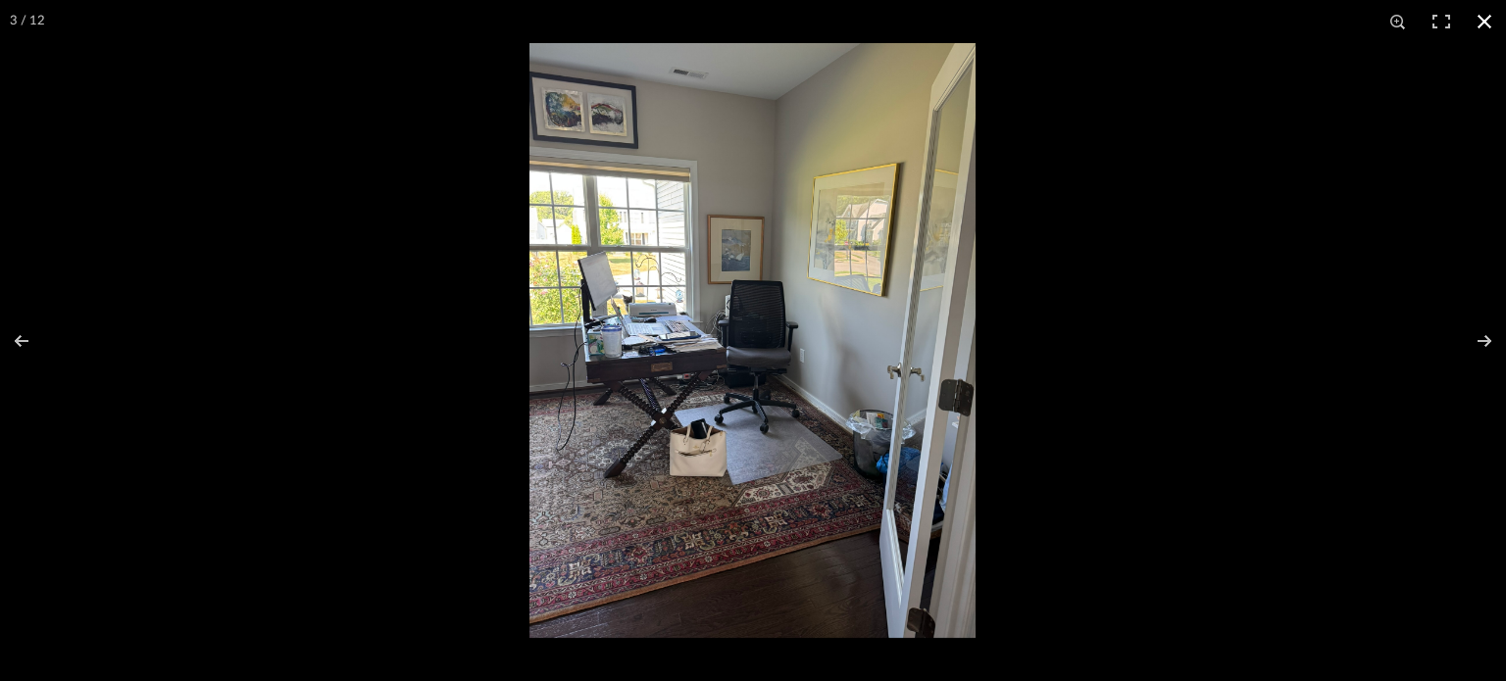
click at [1490, 22] on button at bounding box center [1484, 21] width 43 height 43
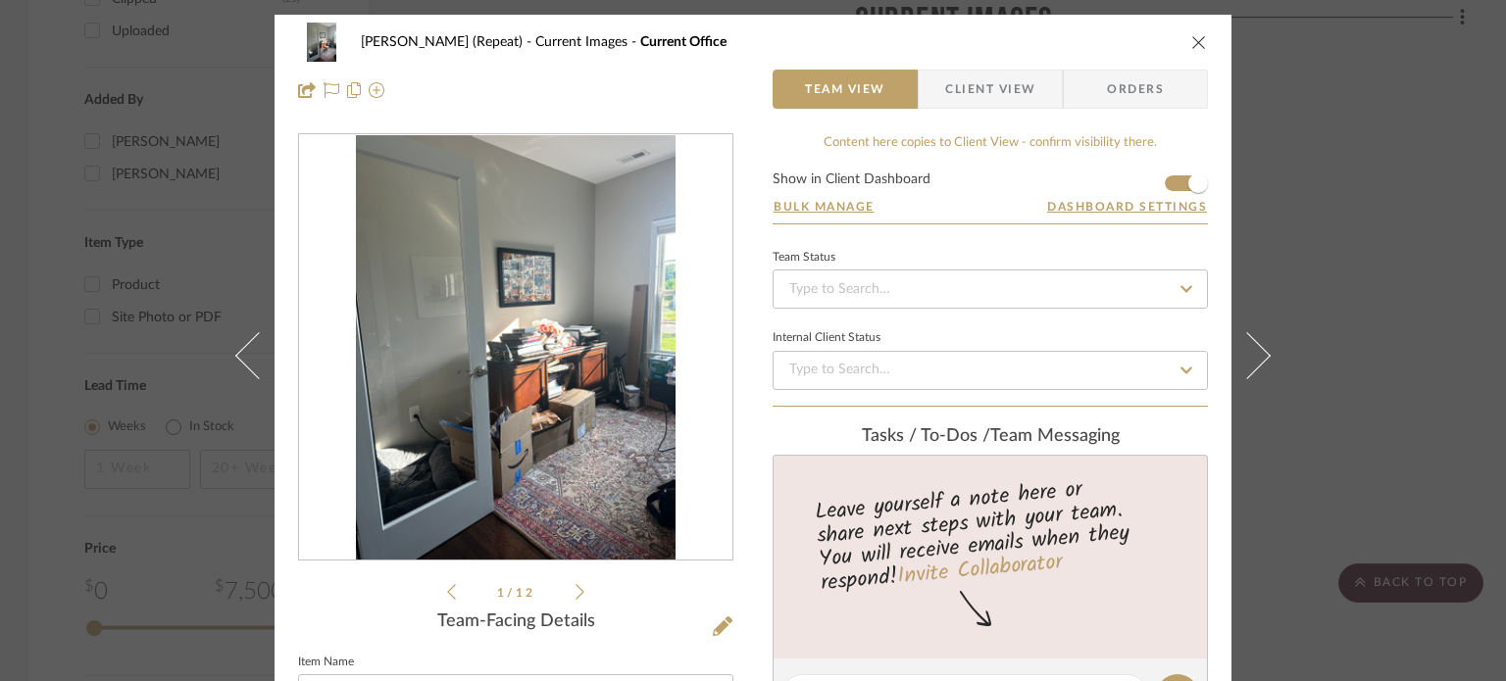
click at [1197, 34] on icon "close" at bounding box center [1199, 42] width 16 height 16
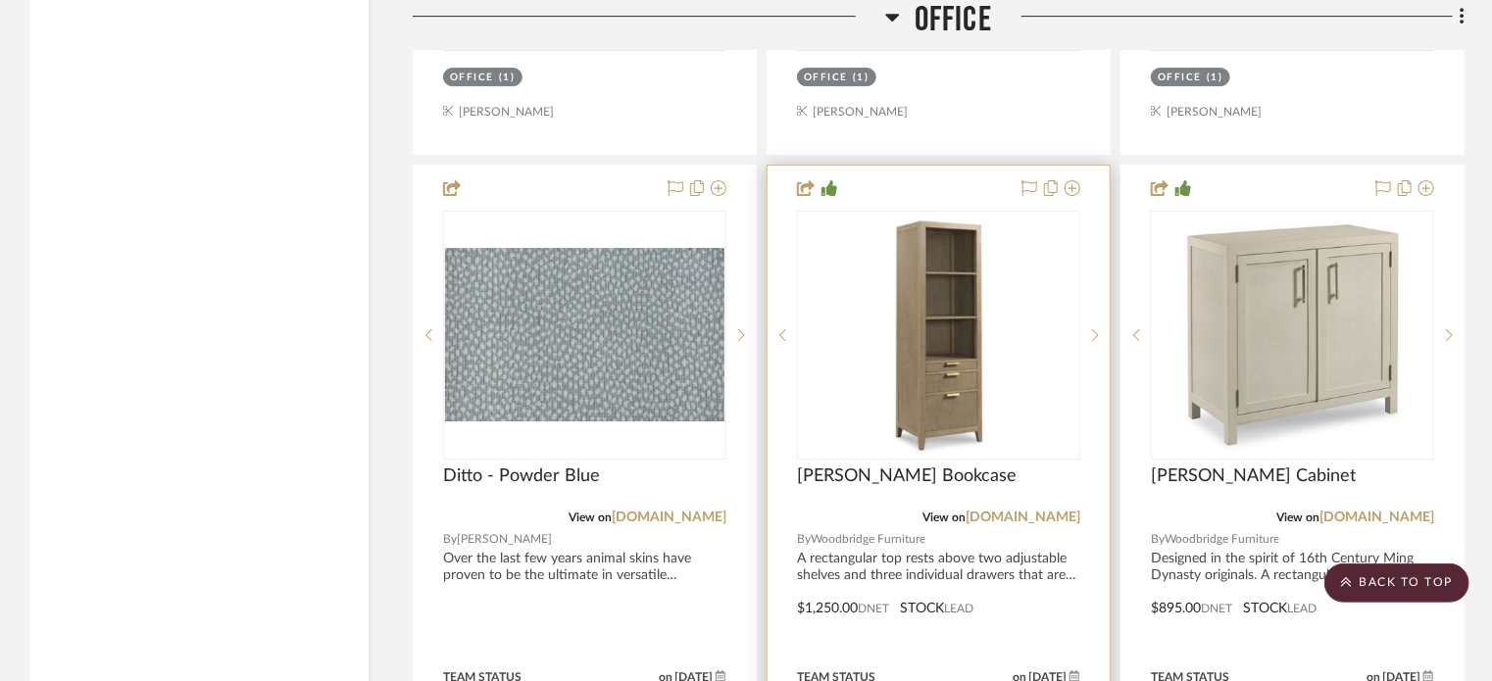
scroll to position [7060, 0]
